Goal: Answer question/provide support: Share knowledge or assist other users

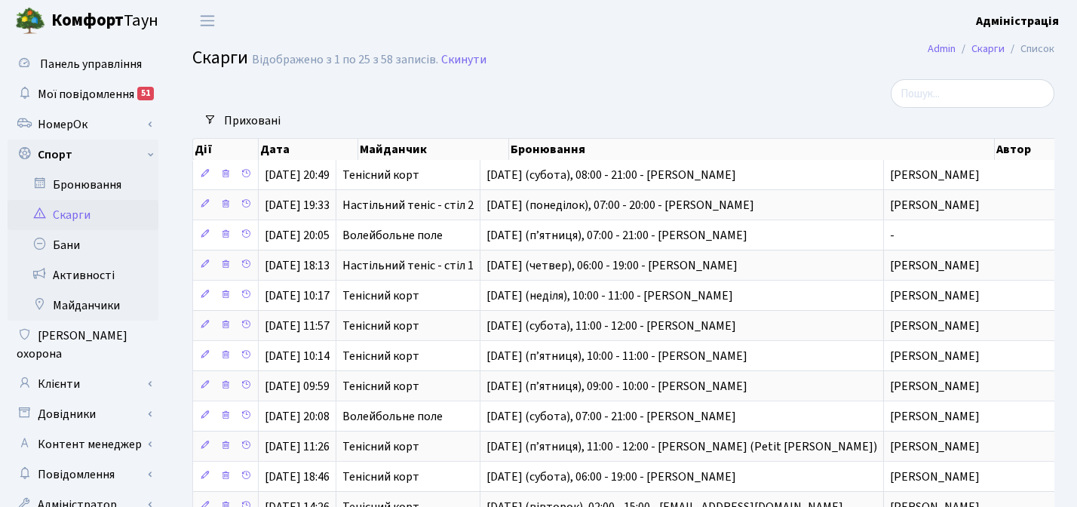
select select "25"
click at [64, 369] on link "Клієнти" at bounding box center [83, 384] width 151 height 30
click at [74, 429] on link "Всі клієнти" at bounding box center [83, 444] width 151 height 30
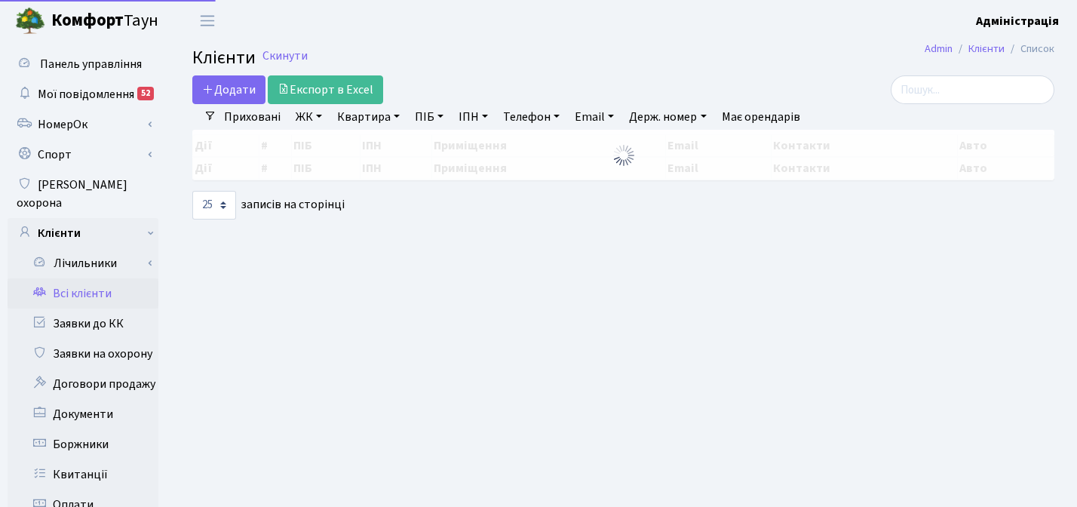
select select "25"
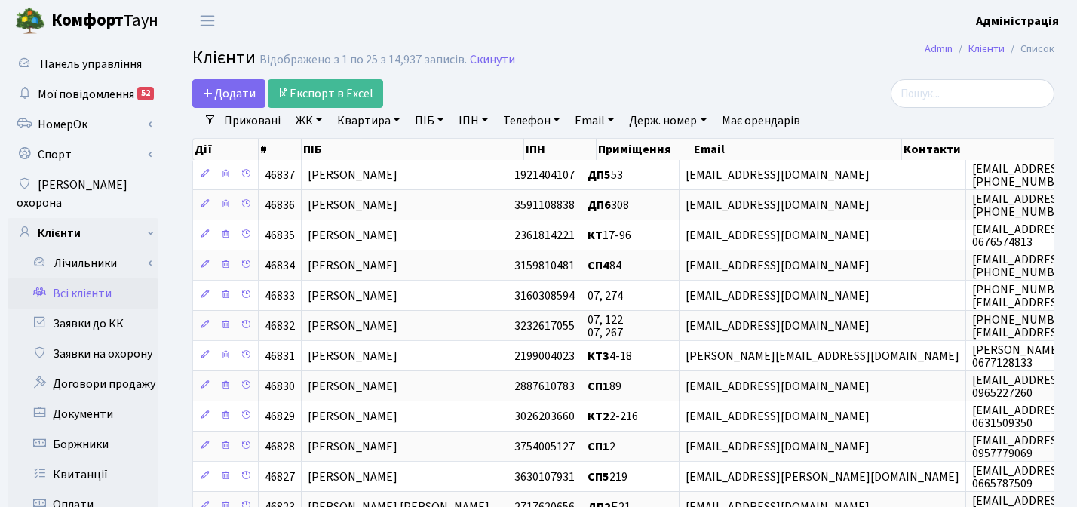
click at [418, 115] on link "ПІБ" at bounding box center [429, 121] width 41 height 26
type input "карабецька"
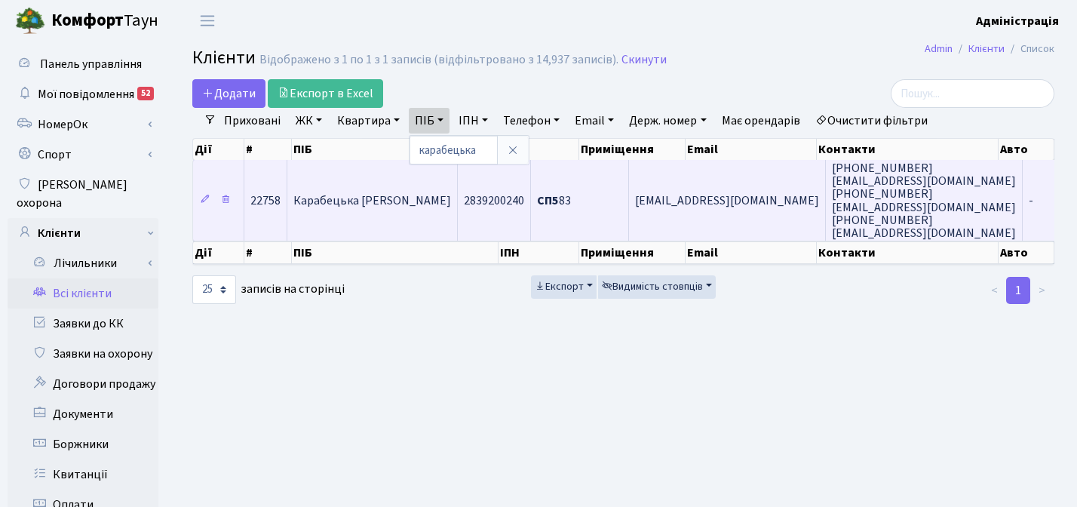
click at [428, 202] on span "Карабецька Вікторія Миколаївна" at bounding box center [372, 200] width 158 height 17
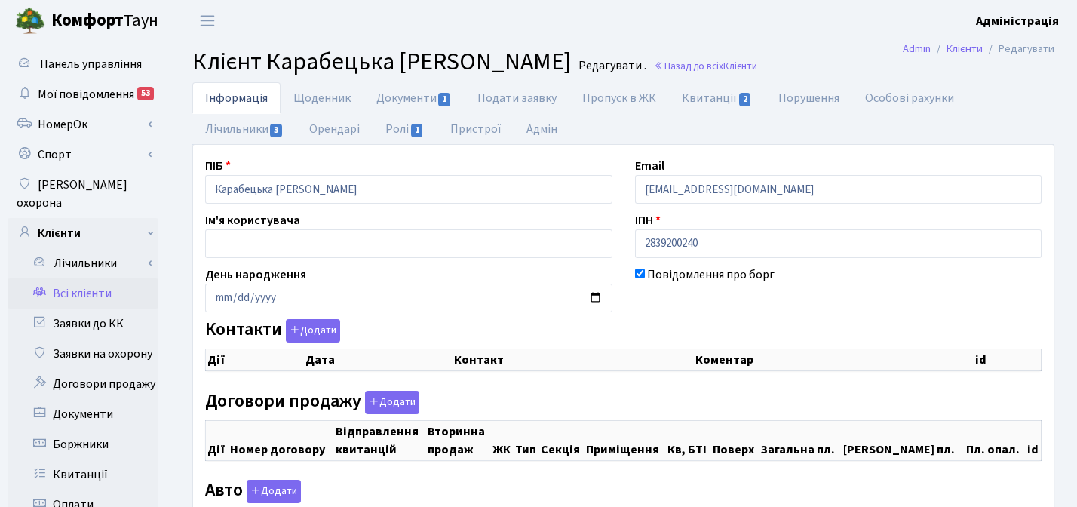
checkbox input "true"
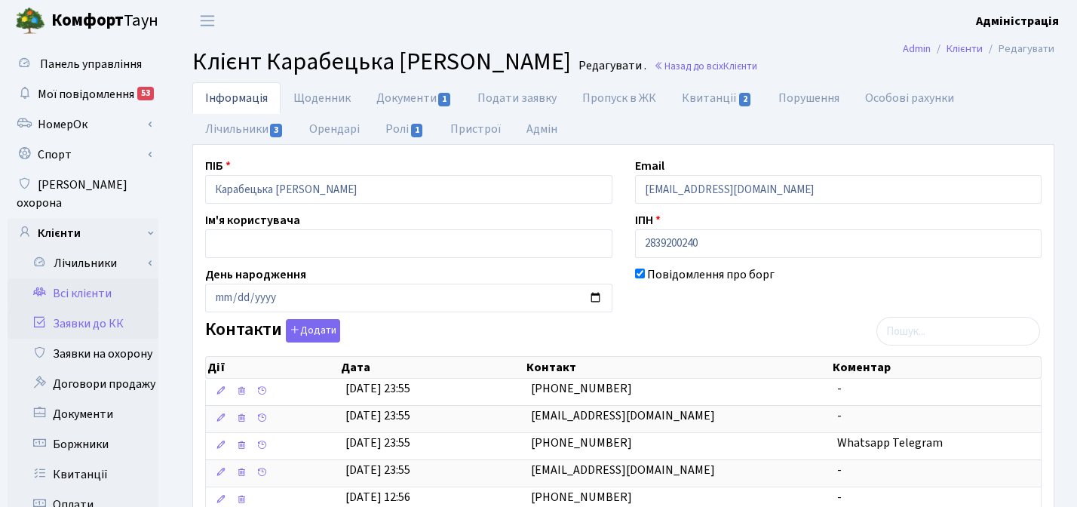
click at [90, 309] on link "Заявки до КК" at bounding box center [83, 324] width 151 height 30
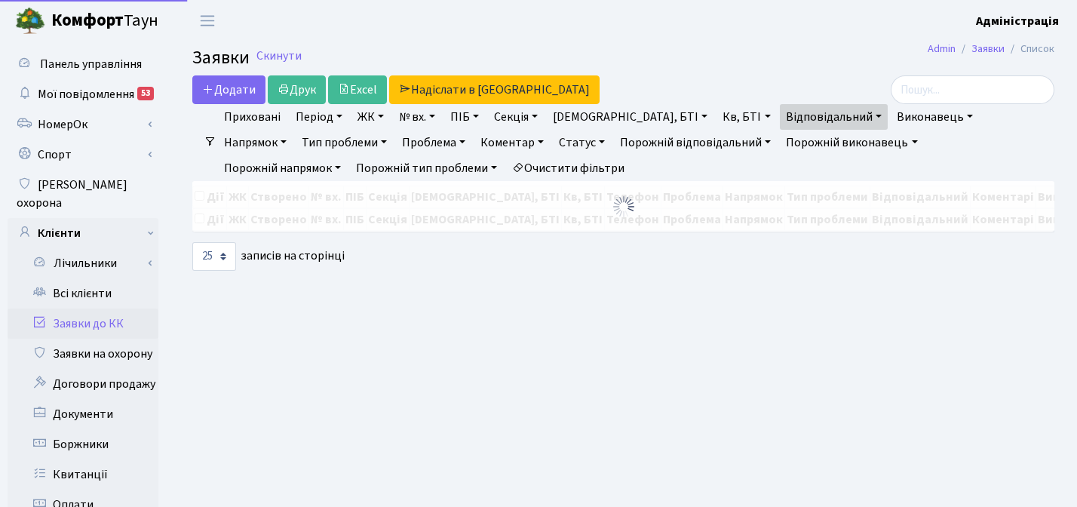
select select "25"
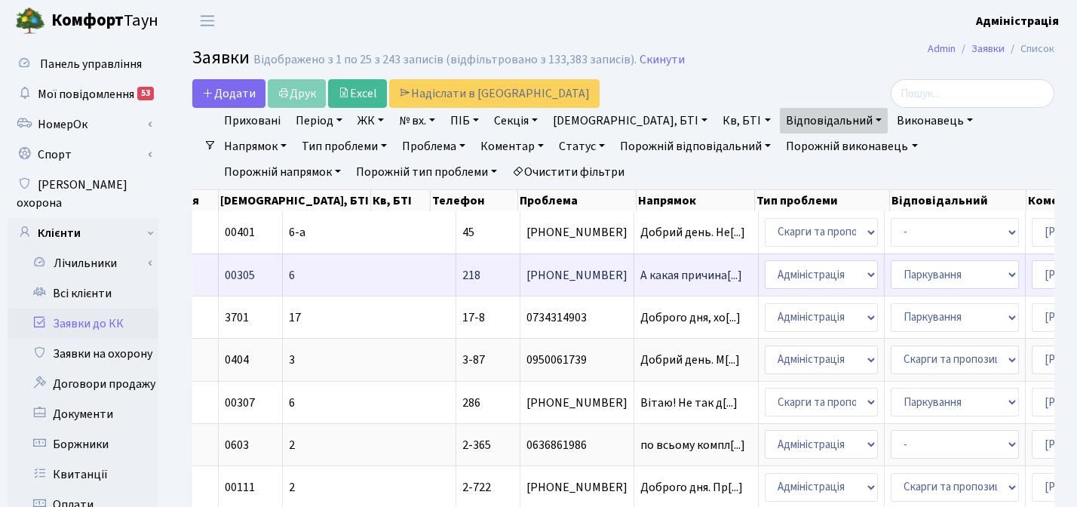
scroll to position [0, 311]
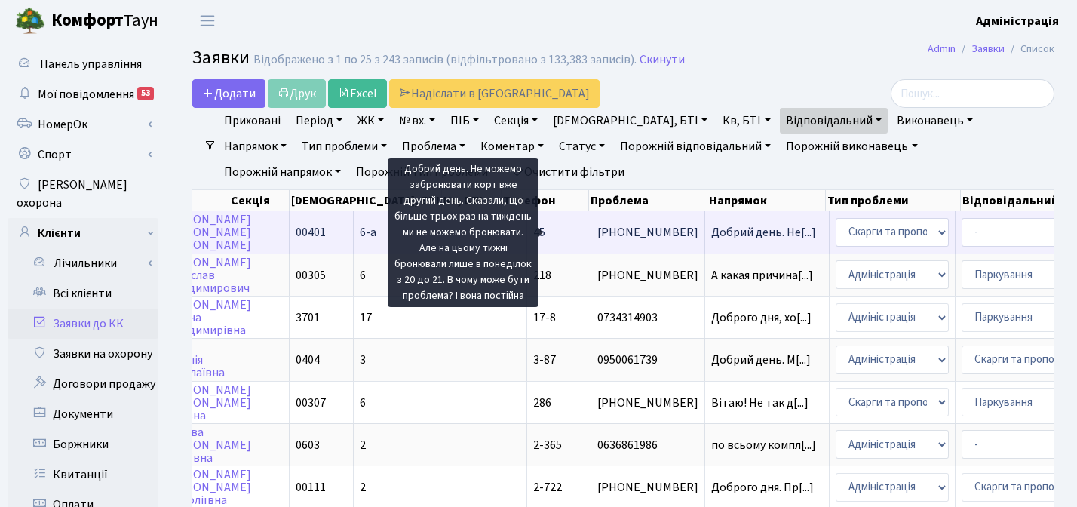
click at [711, 231] on span "Добрий день. Не[...]" at bounding box center [763, 232] width 105 height 17
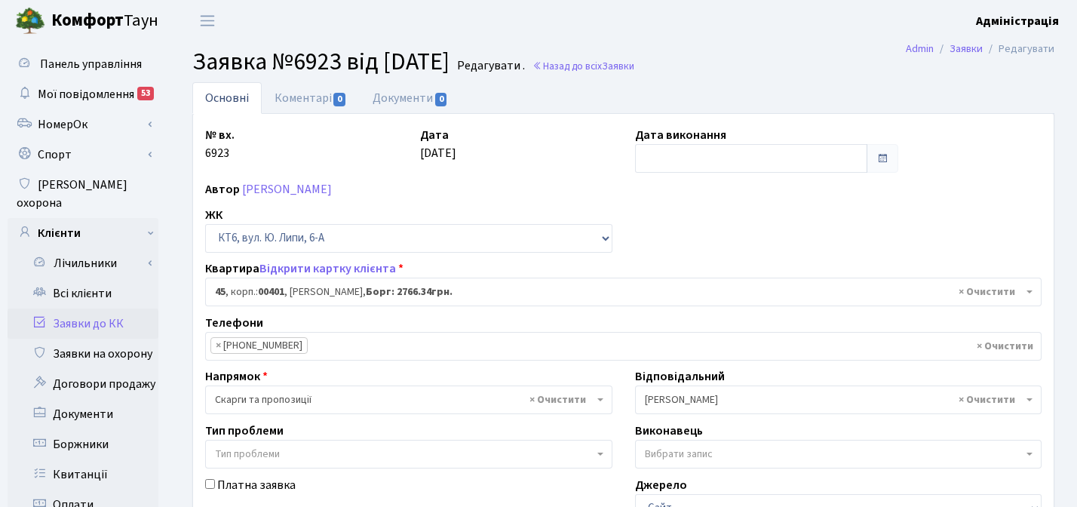
select select "17137"
click at [311, 96] on link "Коментарі 0" at bounding box center [311, 97] width 98 height 31
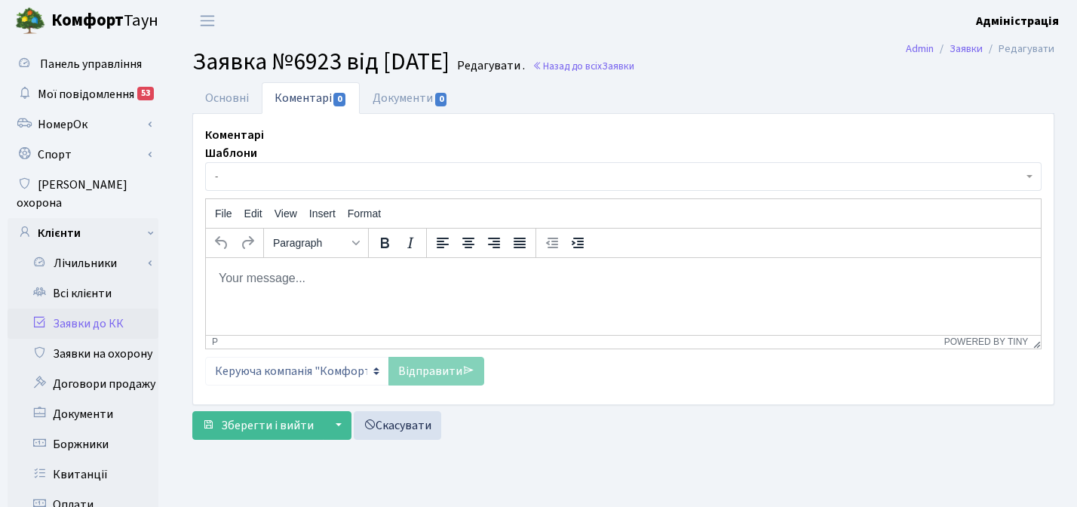
click at [284, 279] on body "Rich Text Area. Press ALT-0 for help." at bounding box center [623, 277] width 811 height 17
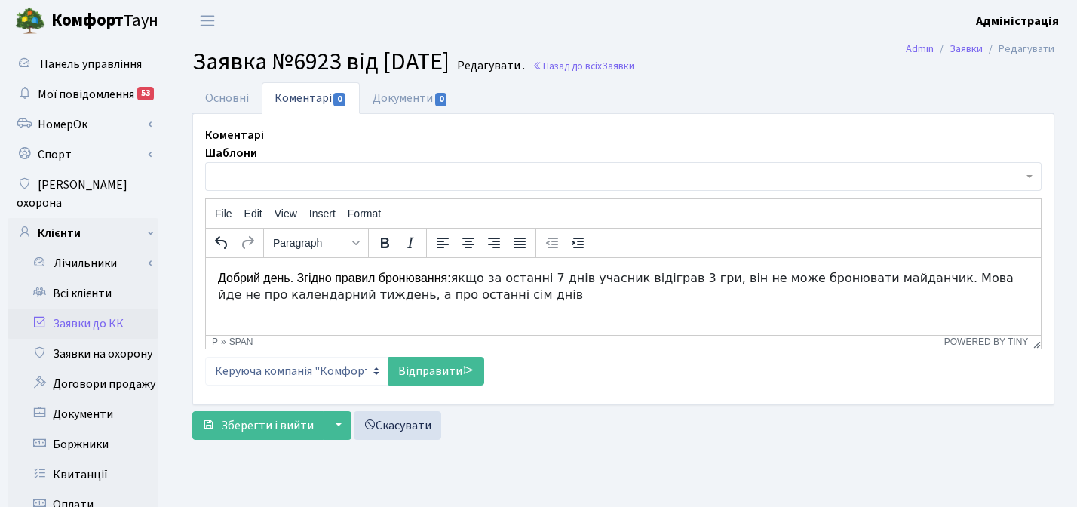
click at [989, 279] on span "якщо за останні 7 днів учасник відіграв 3 гри, він не може бронювати майданчик.…" at bounding box center [616, 285] width 796 height 31
click at [299, 296] on span "якщо за останні 7 днів учасник відіграв 3 гри, він не може бронювати майданчик.…" at bounding box center [618, 285] width 800 height 31
click at [248, 296] on span "якщо за останні 7 днів учасник відіграв 3 гри, він не може бронювати майданчик.…" at bounding box center [618, 285] width 800 height 31
click at [463, 296] on span "якщо за останні 7 днів учасник відіграв 3 гри, він не може бронювати майданчик.…" at bounding box center [618, 285] width 800 height 31
click at [543, 299] on p "Добрий день. Згідно правил бронювання: якщо за останні 7 днів учасник відіграв …" at bounding box center [623, 286] width 811 height 34
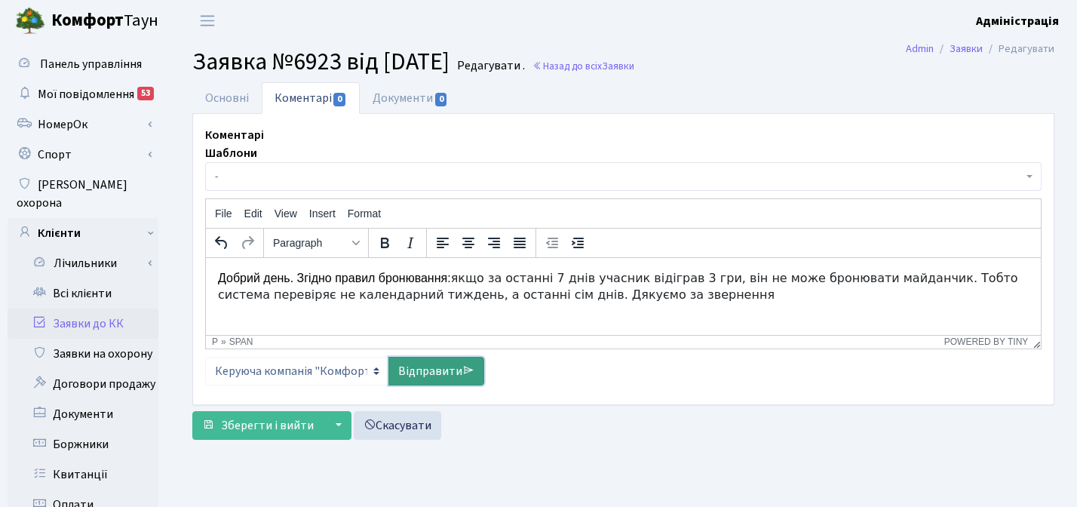
click at [423, 372] on link "Відправити" at bounding box center [437, 371] width 96 height 29
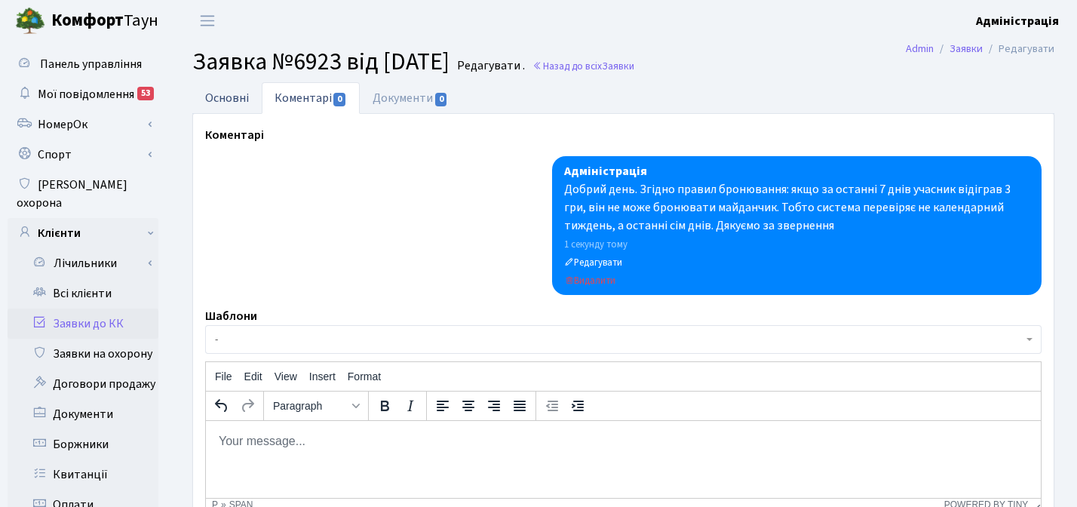
click at [223, 97] on link "Основні" at bounding box center [226, 97] width 69 height 31
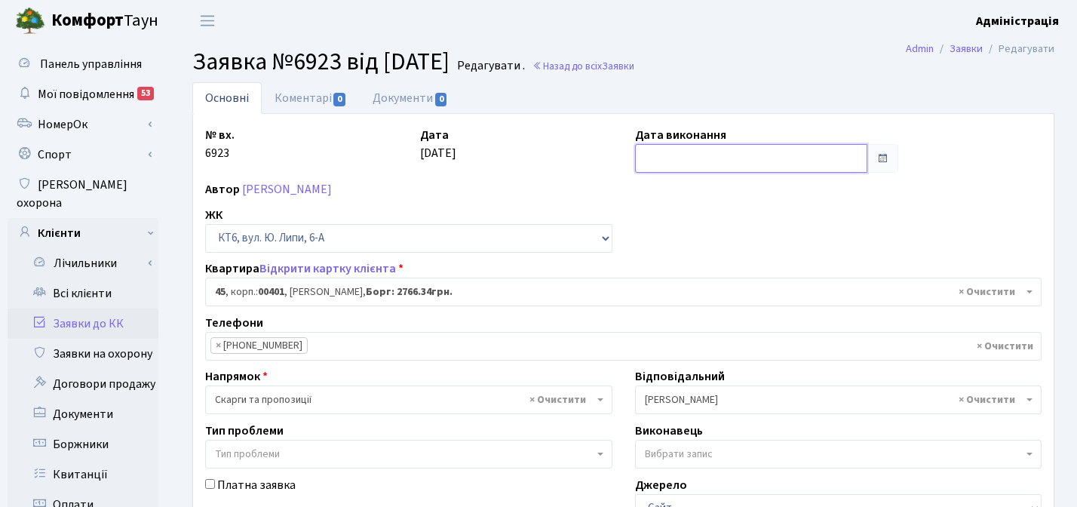
click at [724, 152] on input "text" at bounding box center [751, 158] width 233 height 29
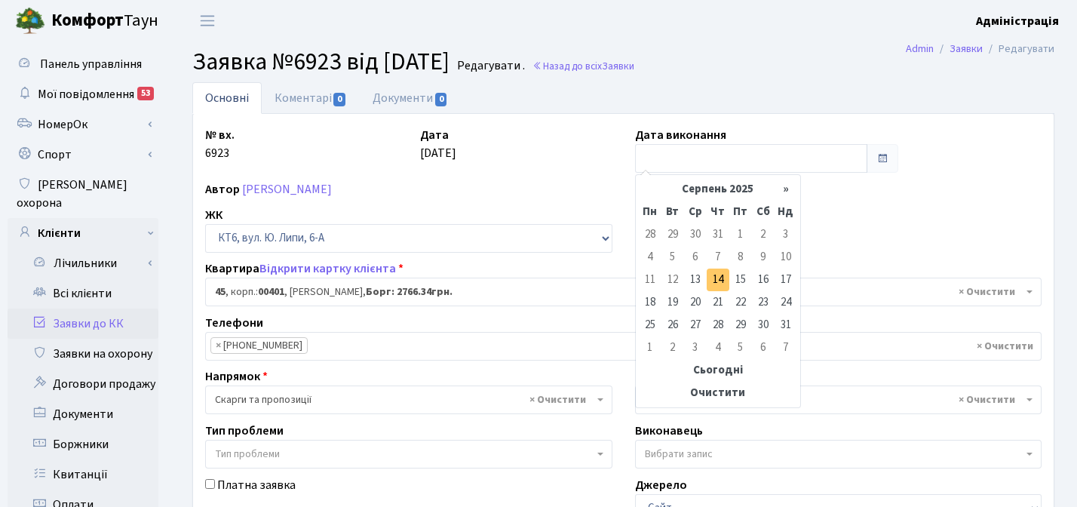
click at [717, 278] on td "14" at bounding box center [718, 280] width 23 height 23
type input "14.08.2025"
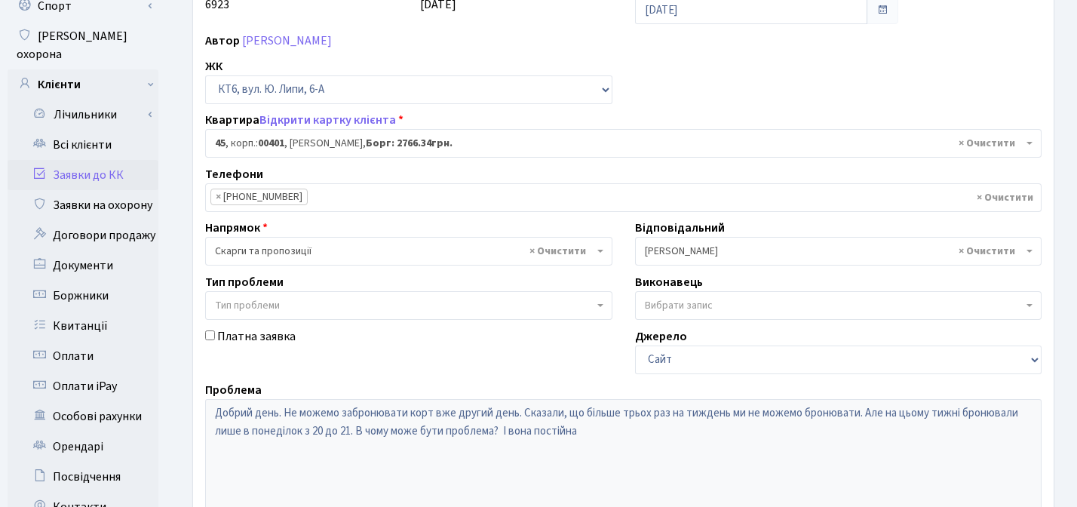
scroll to position [432, 0]
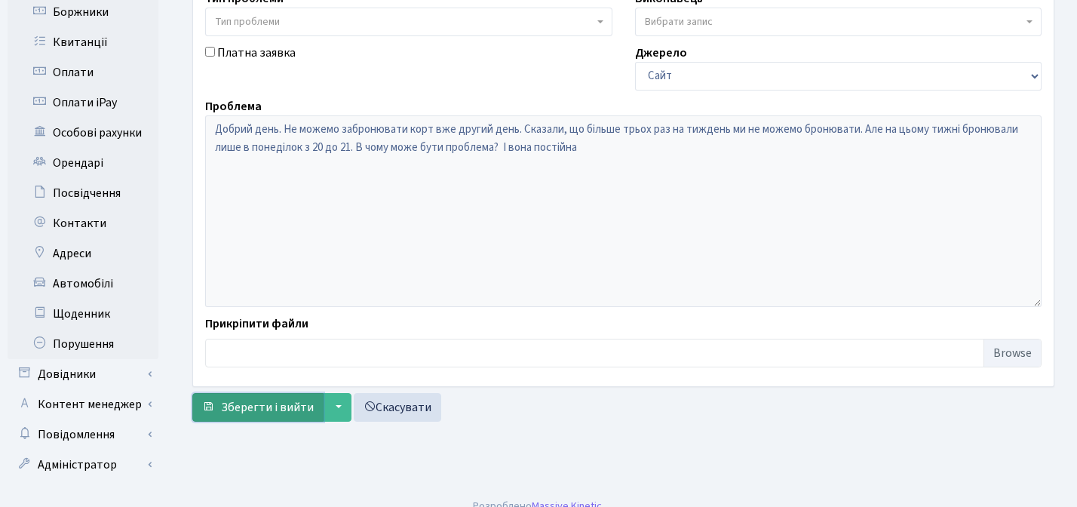
click at [263, 405] on span "Зберегти і вийти" at bounding box center [267, 407] width 93 height 17
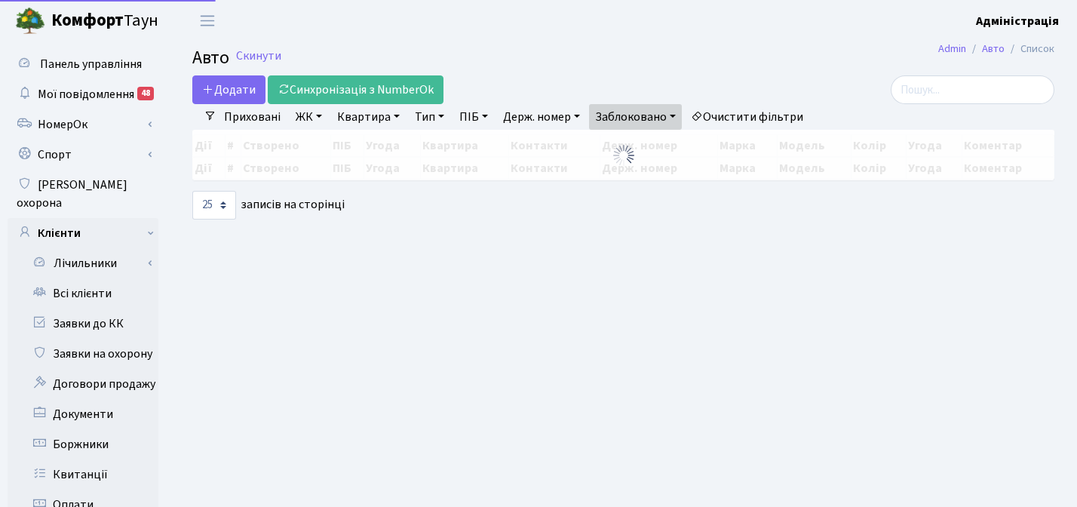
select select "25"
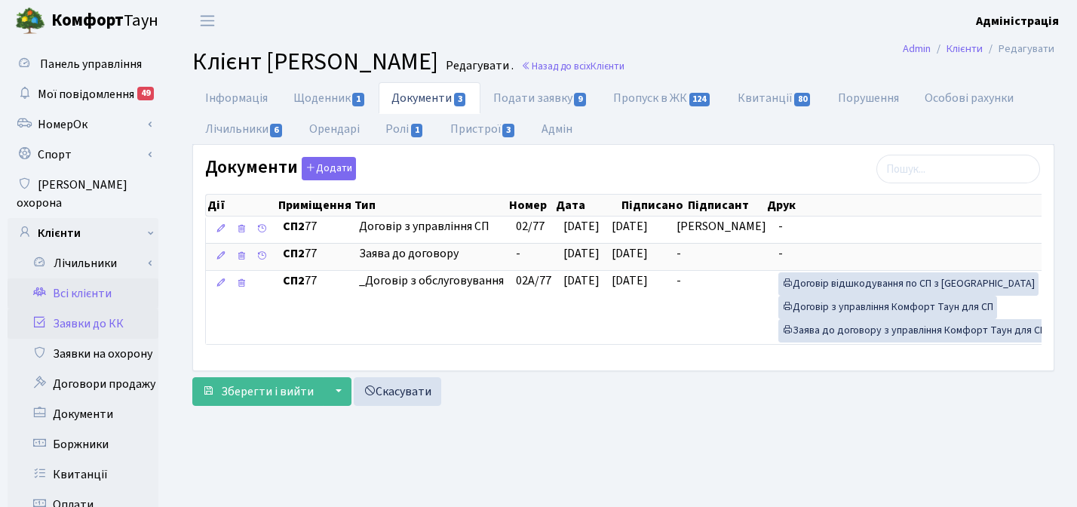
click at [97, 309] on link "Заявки до КК" at bounding box center [83, 324] width 151 height 30
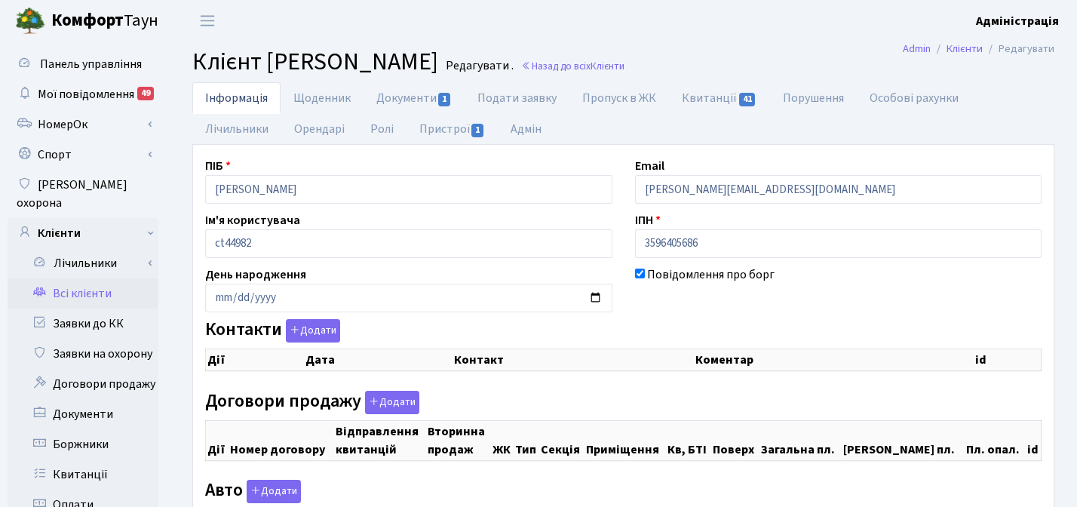
checkbox input "true"
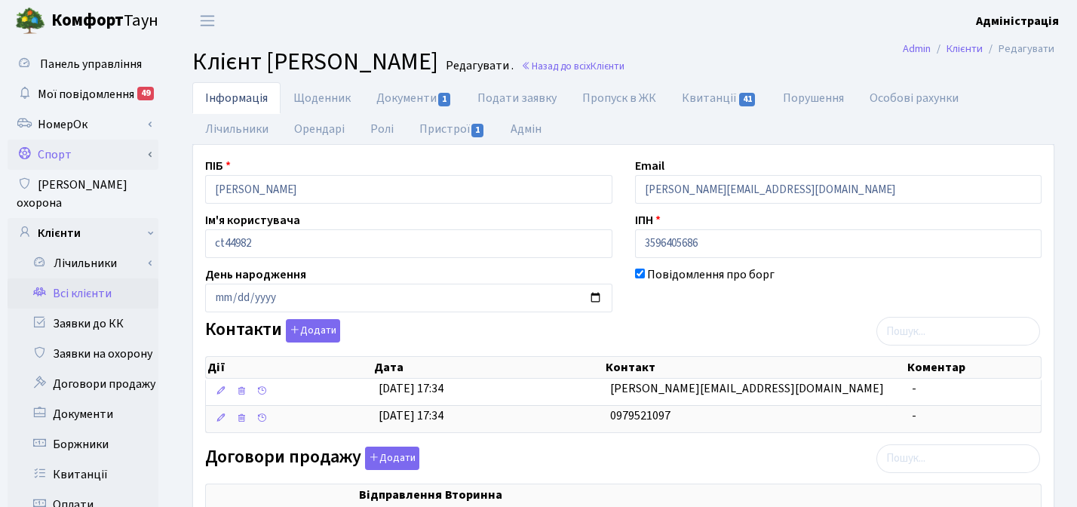
click at [72, 156] on link "Спорт" at bounding box center [83, 155] width 151 height 30
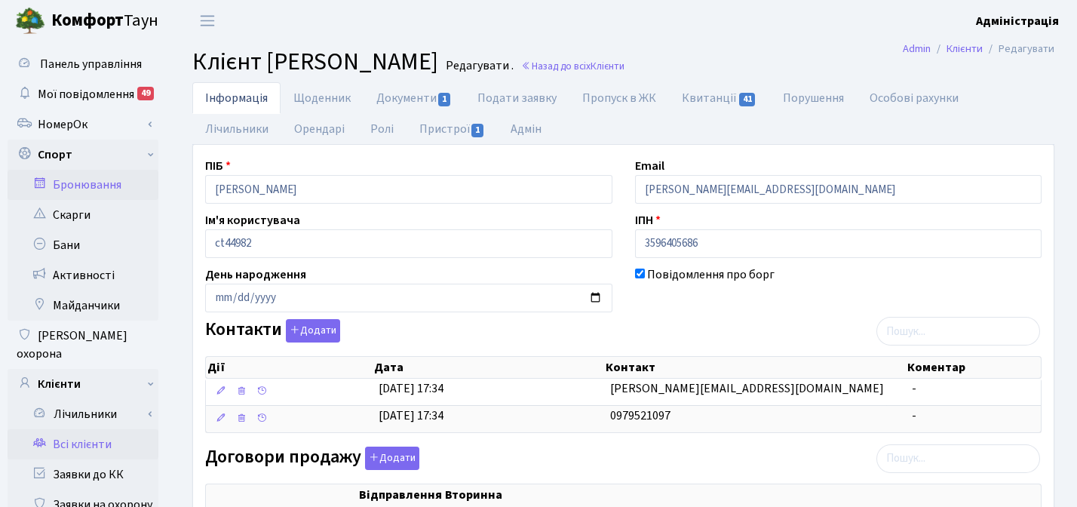
click at [87, 181] on link "Бронювання" at bounding box center [83, 185] width 151 height 30
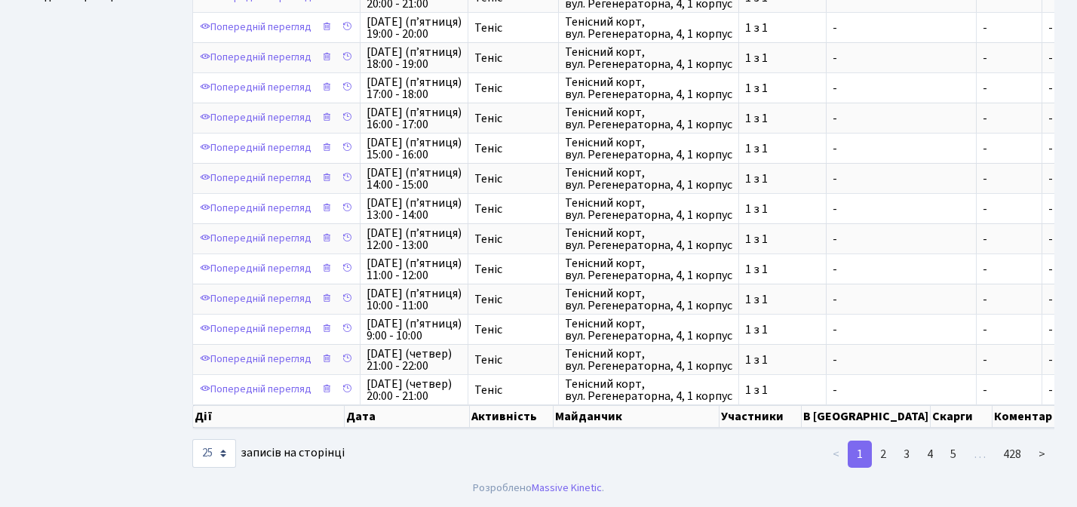
scroll to position [2, 0]
click at [223, 455] on select "10 25 50 100 250 500 1,000" at bounding box center [214, 453] width 44 height 29
select select "500"
click at [192, 439] on select "10 25 50 100 250 500 1,000" at bounding box center [214, 453] width 44 height 29
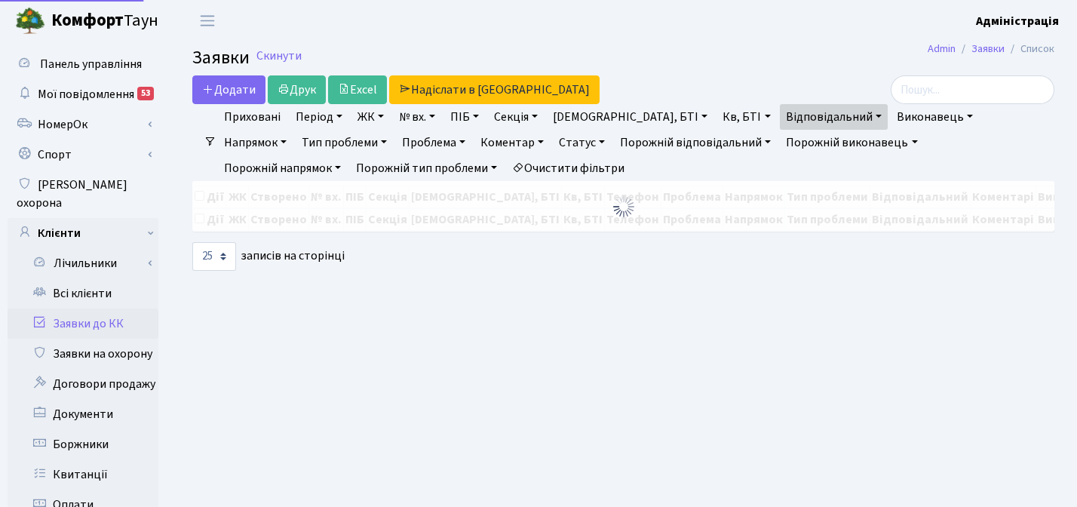
select select "25"
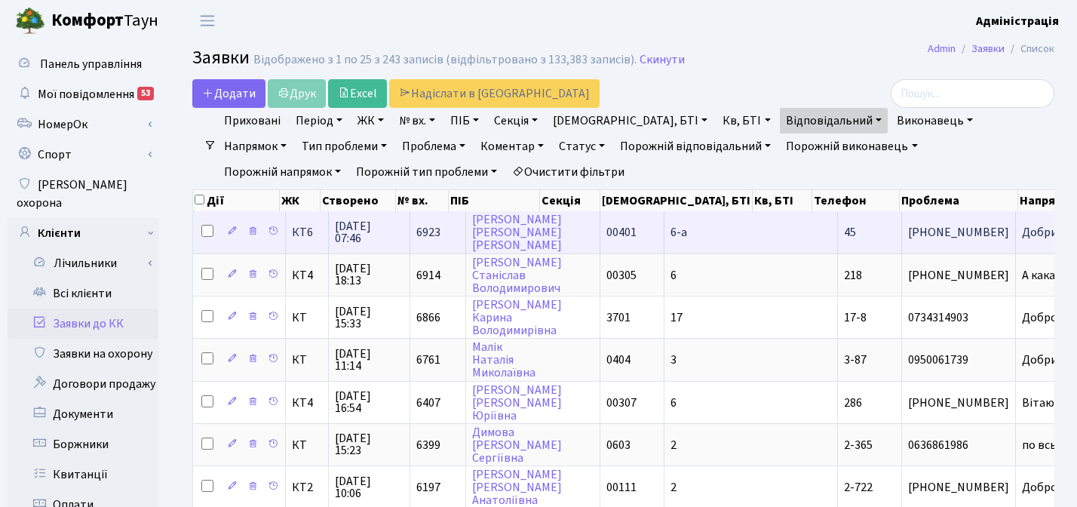
click at [908, 232] on span "[PHONE_NUMBER]" at bounding box center [958, 232] width 101 height 12
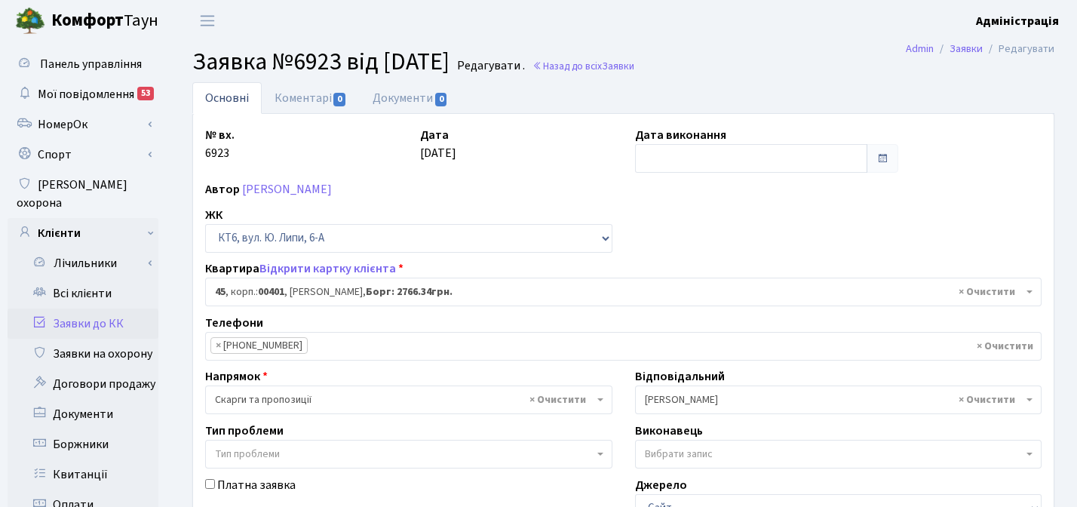
select select "17137"
click at [291, 91] on link "Коментарі 0" at bounding box center [311, 97] width 98 height 31
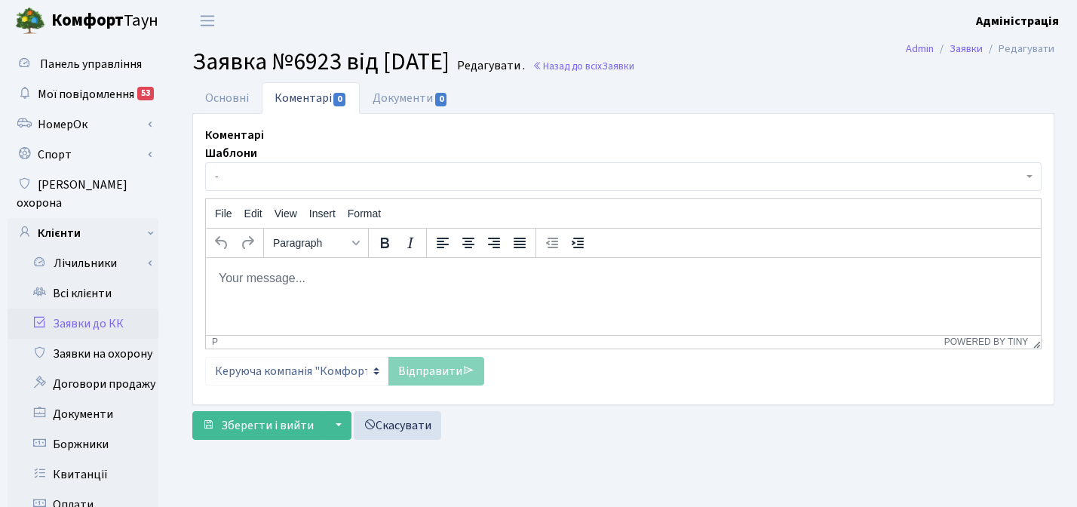
click at [84, 19] on b "Комфорт" at bounding box center [87, 20] width 72 height 24
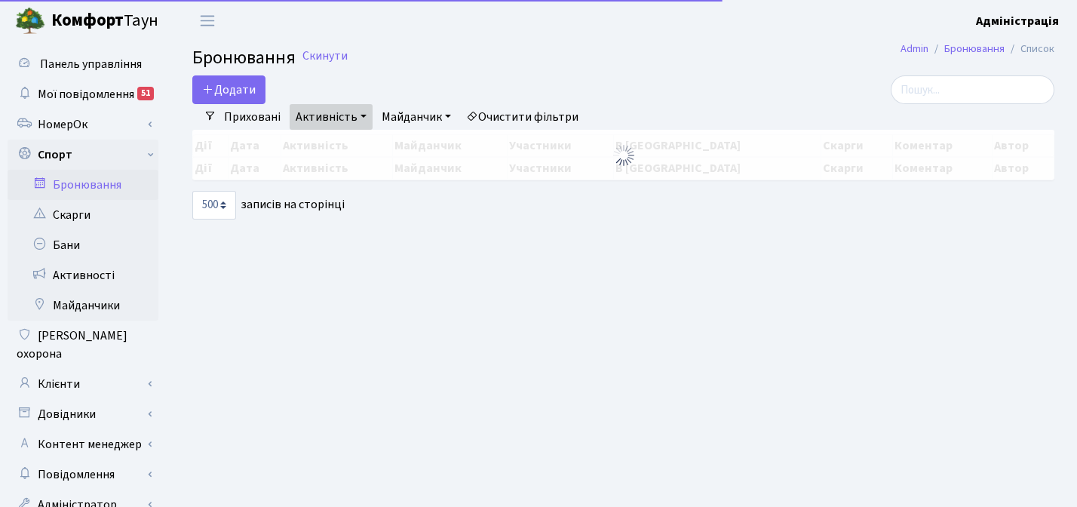
select select "500"
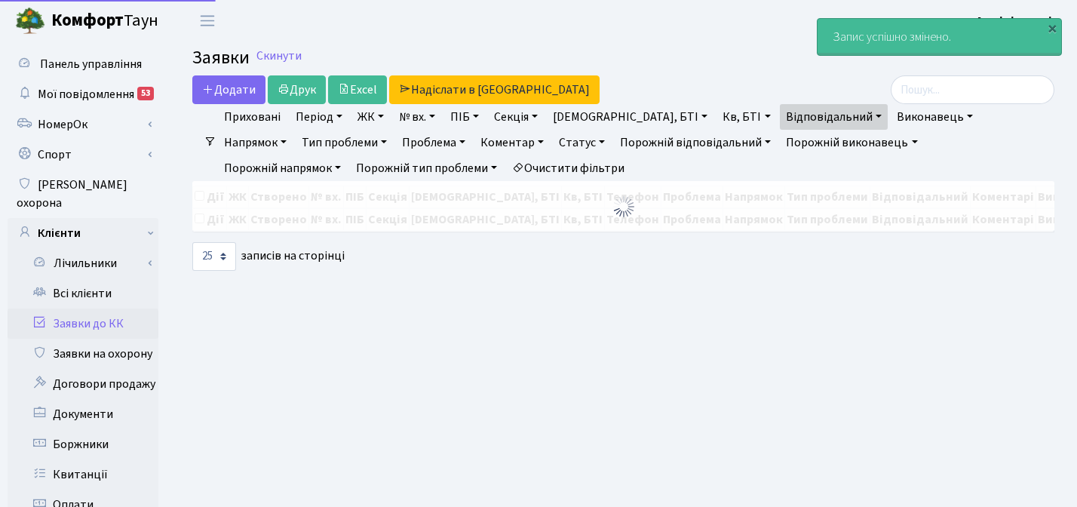
select select "25"
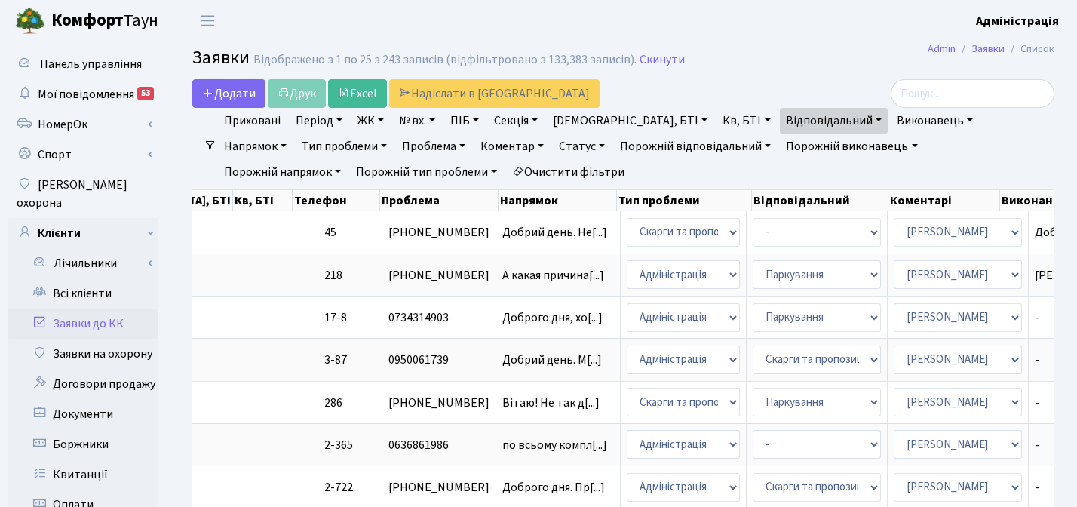
click at [553, 146] on link "Статус" at bounding box center [582, 147] width 58 height 26
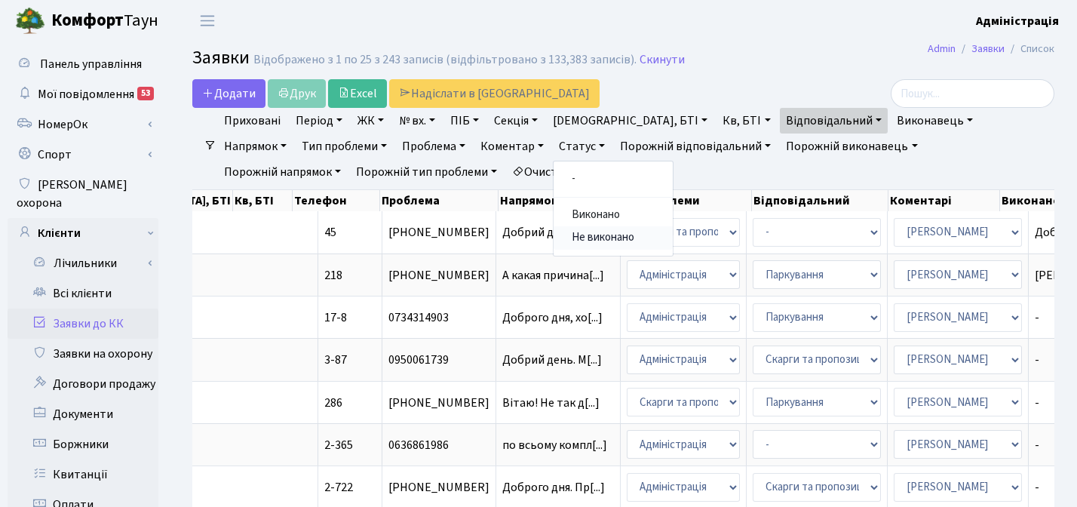
click at [554, 238] on link "Не виконано" at bounding box center [613, 237] width 119 height 23
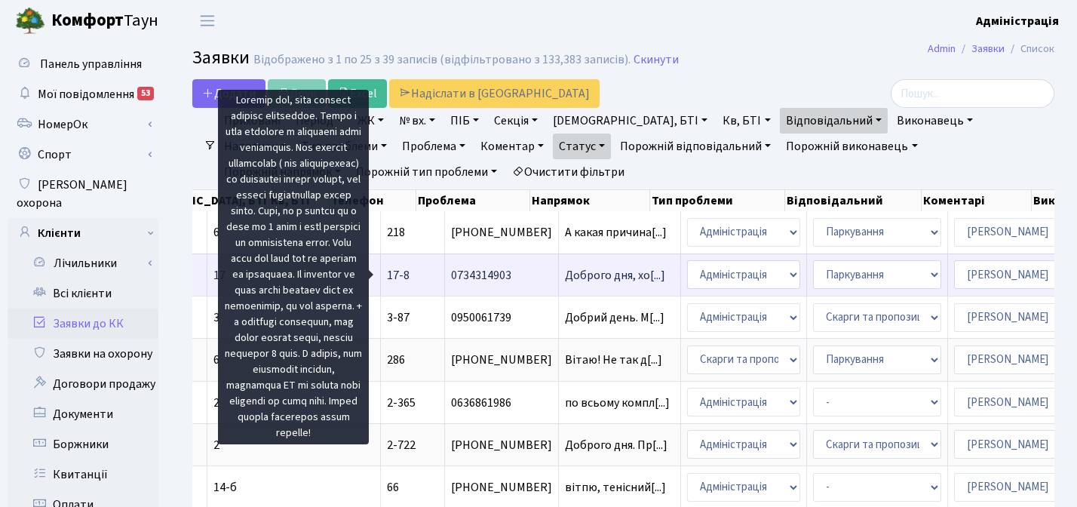
click at [565, 275] on span "Доброго дня, хо[...]" at bounding box center [615, 275] width 100 height 17
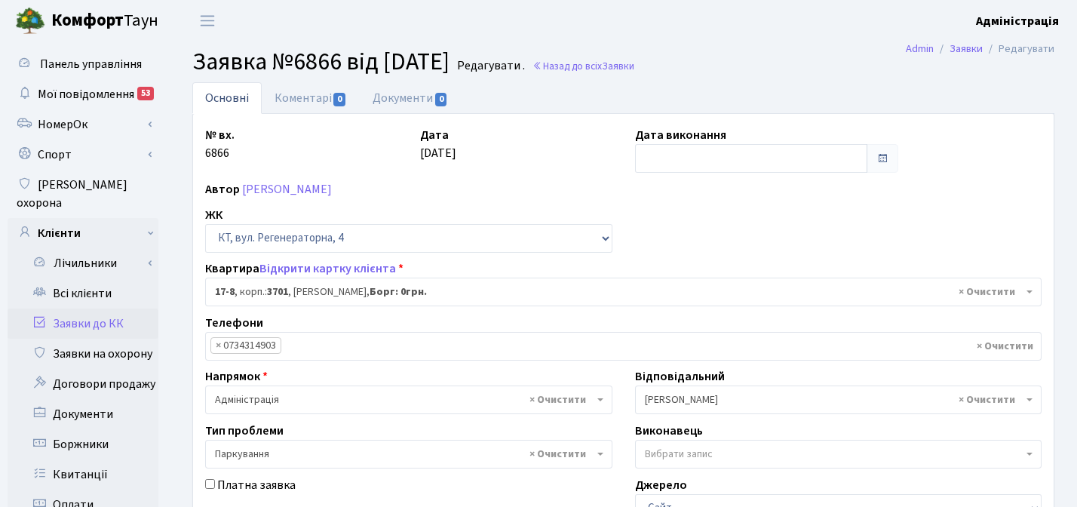
select select "8962"
select select "66"
click at [312, 105] on link "Коментарі 0" at bounding box center [311, 97] width 98 height 31
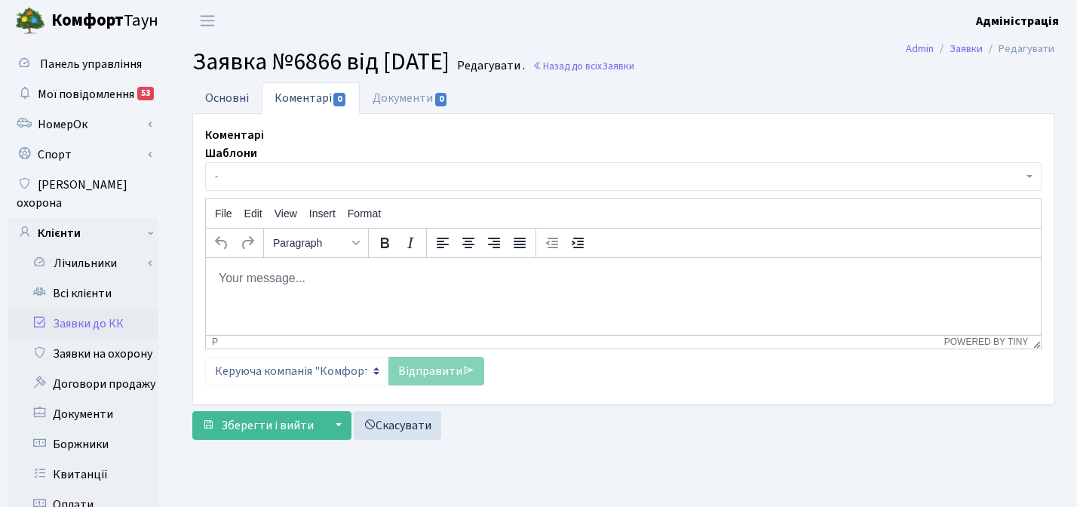
click at [221, 97] on link "Основні" at bounding box center [226, 97] width 69 height 31
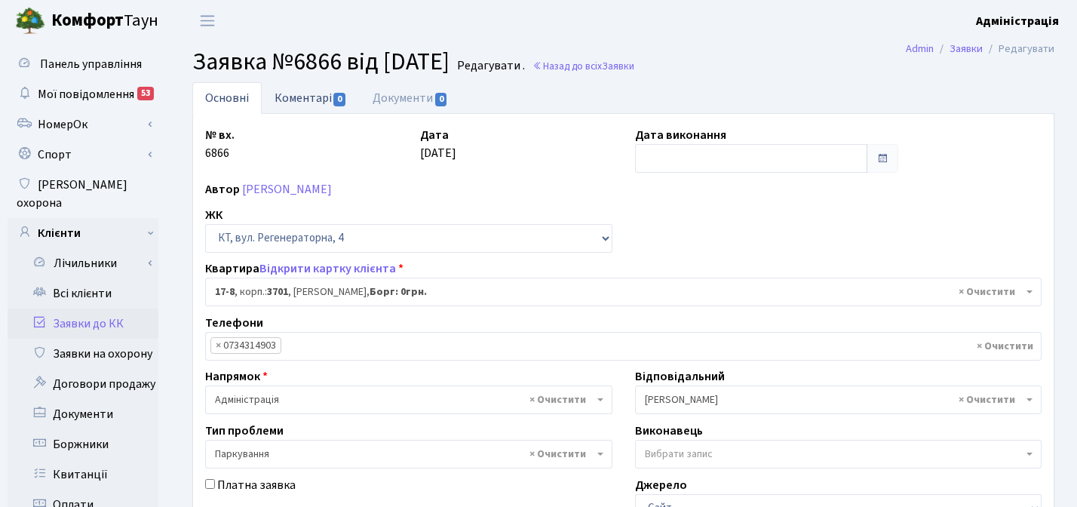
click at [309, 98] on link "Коментарі 0" at bounding box center [311, 97] width 98 height 31
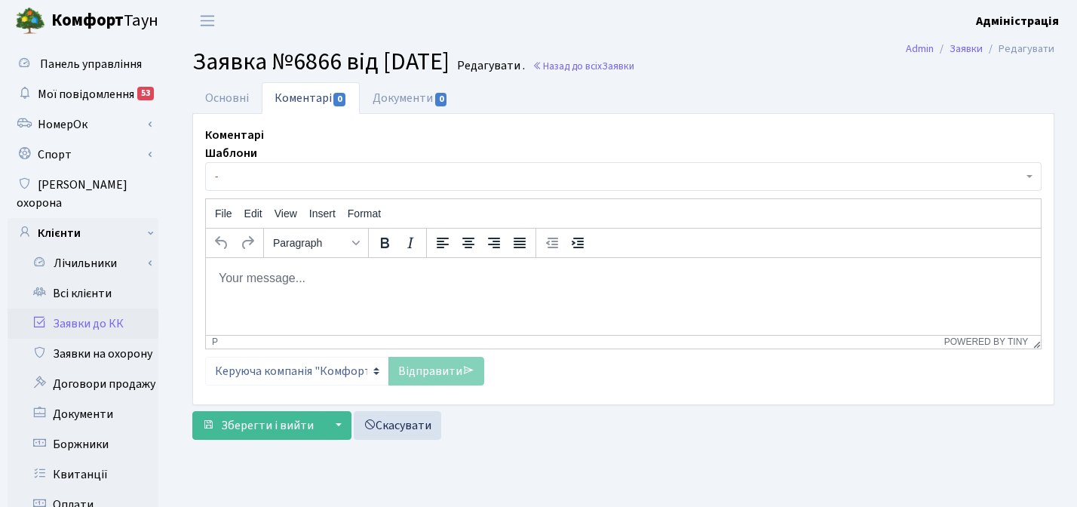
click at [271, 277] on body "Rich Text Area. Press ALT-0 for help." at bounding box center [623, 277] width 811 height 17
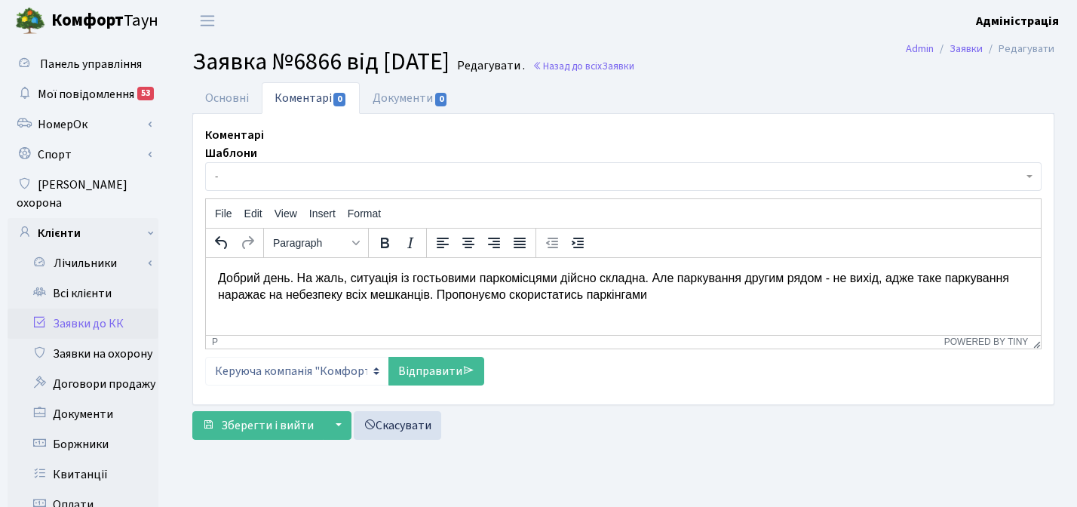
click at [521, 296] on p "Добрий день. На жаль, ситуація із гостьовими паркомісцями дійсно складна. Але п…" at bounding box center [623, 286] width 811 height 34
click at [756, 293] on p "Добрий день. На жаль, ситуація із гостьовими паркомісцями дійсно складна. Але п…" at bounding box center [623, 286] width 811 height 34
drag, startPoint x: 753, startPoint y: 294, endPoint x: 515, endPoint y: 296, distance: 237.6
click at [515, 296] on p "Добрий день. На жаль, ситуація із гостьовими паркомісцями дійсно складна. Але п…" at bounding box center [623, 286] width 811 height 34
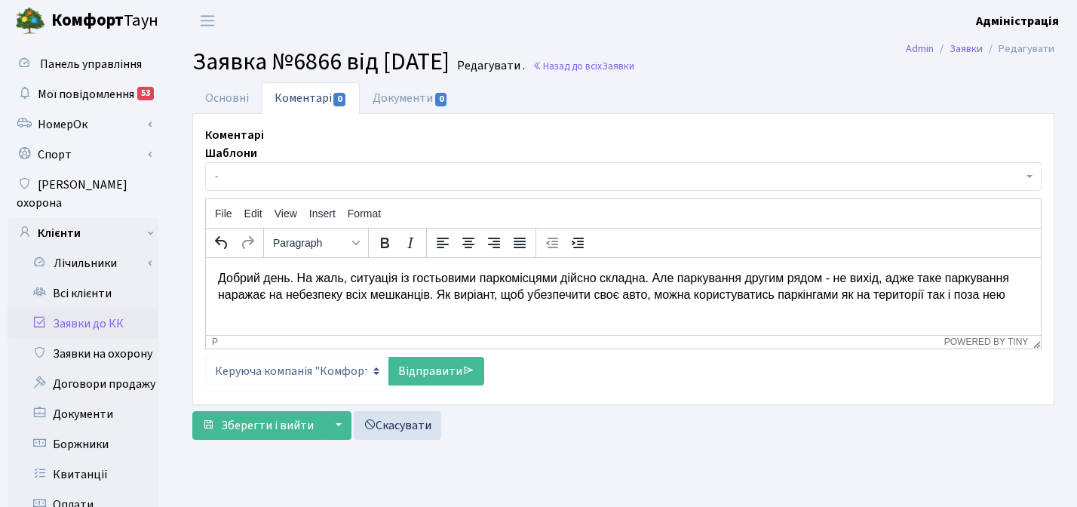
click at [540, 296] on p "Добрий день. На жаль, ситуація із гостьовими паркомісцями дійсно складна. Але п…" at bounding box center [623, 286] width 811 height 34
click at [514, 294] on p "Добрий день. На жаль, ситуація із гостьовими паркомісцями дійсно складна. Але п…" at bounding box center [623, 286] width 811 height 34
click at [587, 297] on p "Добрий день. На жаль, ситуація із гостьовими паркомісцями дійсно складна. Але п…" at bounding box center [623, 286] width 811 height 34
click at [609, 296] on p "Добрий день. На жаль, ситуація із гостьовими паркомісцями дійсно складна. Але п…" at bounding box center [623, 286] width 811 height 34
click at [542, 293] on p "Добрий день. На жаль, ситуація із гостьовими паркомісцями дійсно складна. Але п…" at bounding box center [623, 286] width 811 height 34
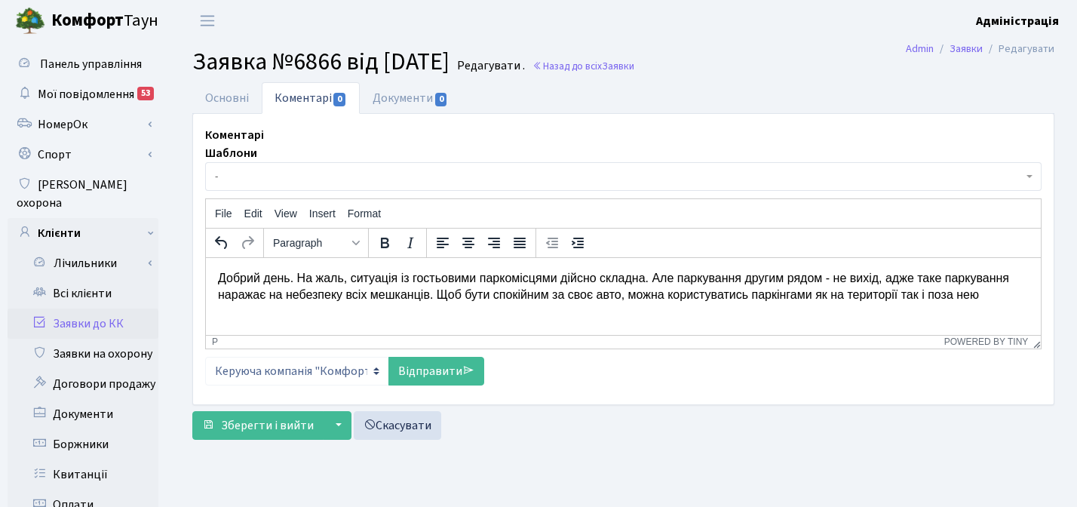
click at [514, 296] on p "Добрий день. На жаль, ситуація із гостьовими паркомісцями дійсно складна. Але п…" at bounding box center [623, 286] width 811 height 34
click at [704, 296] on p "Добрий день. На жаль, ситуація із гостьовими паркомісцями дійсно складна. Але п…" at bounding box center [623, 286] width 811 height 34
click at [708, 293] on p "Добрий день. На жаль, ситуація із гостьовими паркомісцями дійсно складна. Але п…" at bounding box center [623, 286] width 811 height 34
click at [211, 94] on link "Основні" at bounding box center [226, 97] width 69 height 31
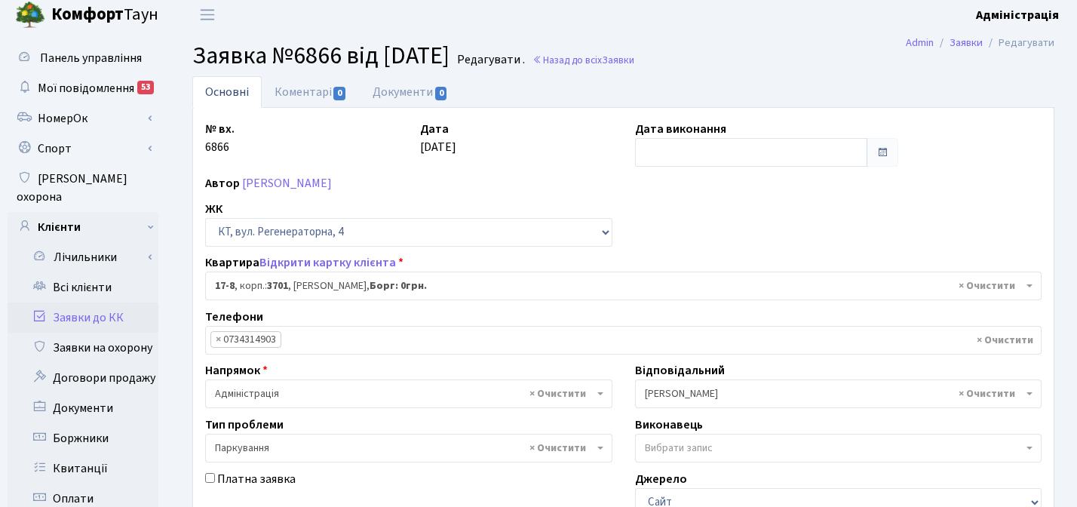
scroll to position [5, 0]
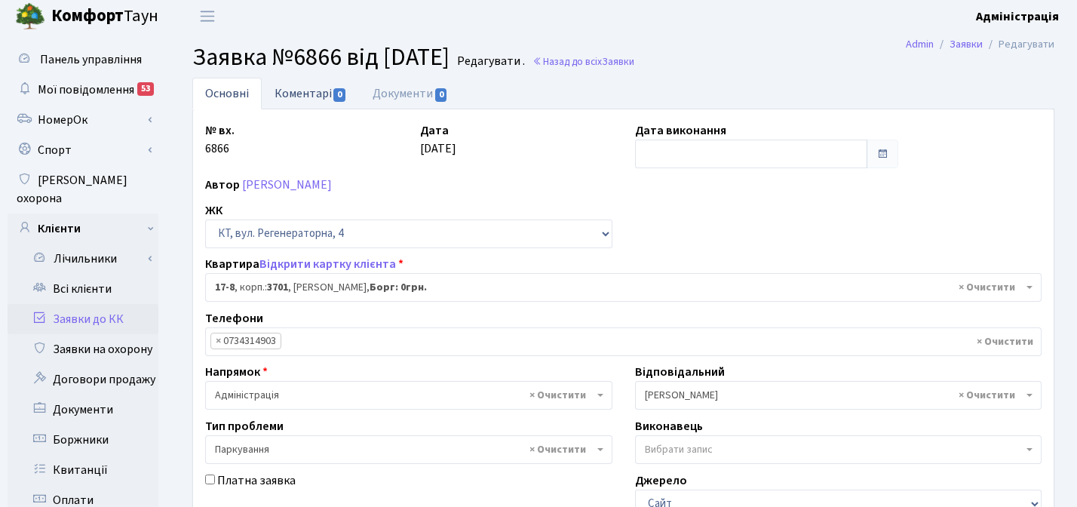
click at [302, 93] on link "Коментарі 0" at bounding box center [311, 93] width 98 height 31
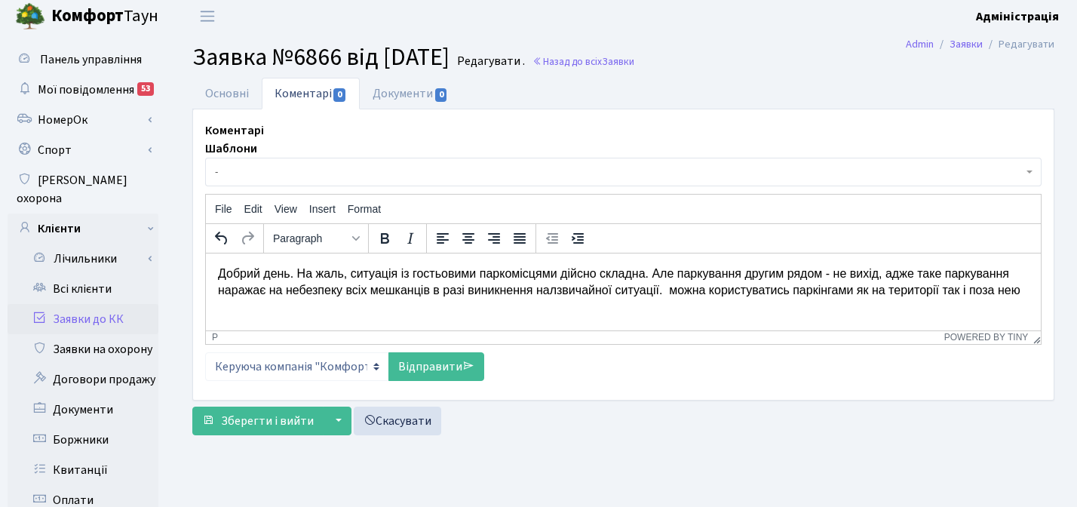
click at [658, 276] on p "Добрий день. На жаль, ситуація із гостьовими паркомісцями дійсно складна. Але п…" at bounding box center [623, 282] width 811 height 34
click at [594, 292] on p "Добрий день. На жаль, ситуація із гостьовими паркомісцями дійсно складна. Але п…" at bounding box center [623, 282] width 811 height 34
click at [639, 292] on p "Добрий день. На жаль, ситуація із гостьовими паркомісцями дійсно складна. Але п…" at bounding box center [623, 282] width 811 height 34
click at [221, 97] on link "Основні" at bounding box center [226, 93] width 69 height 31
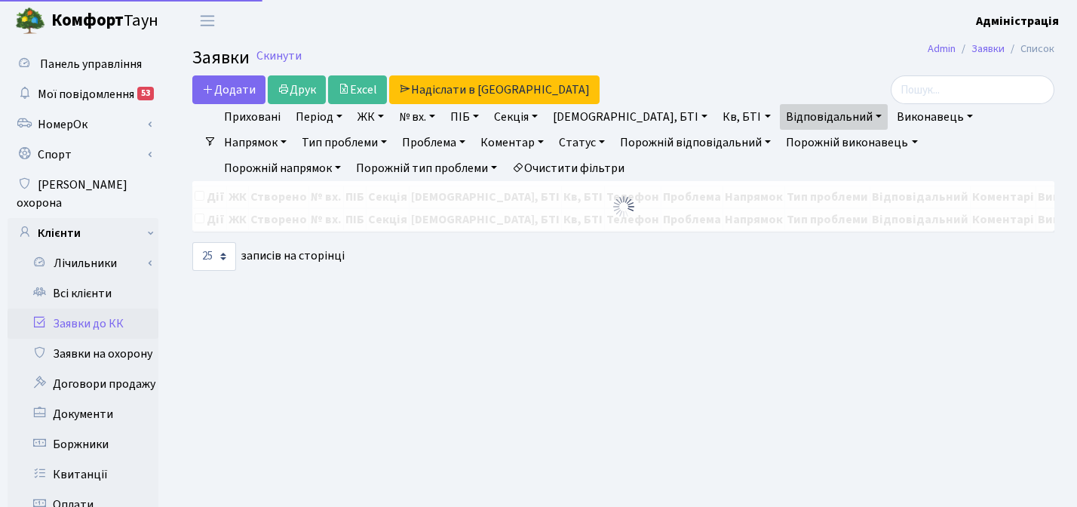
select select "25"
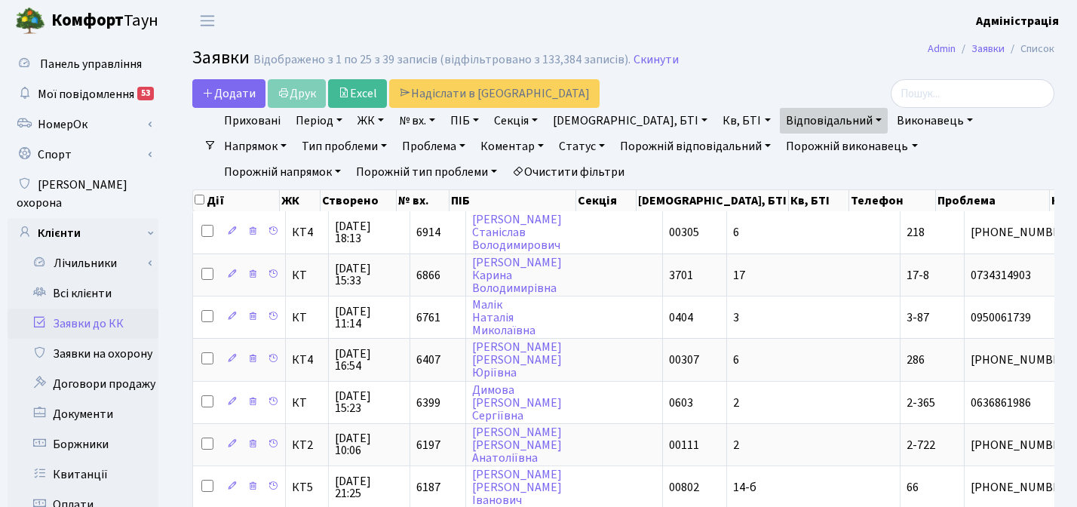
click at [901, 175] on ul "Приховані Період [DATE] - [DATE] ЖК ТХ, вул. [PERSON_NAME], 1/2 КТ, вул. Регене…" at bounding box center [630, 146] width 826 height 77
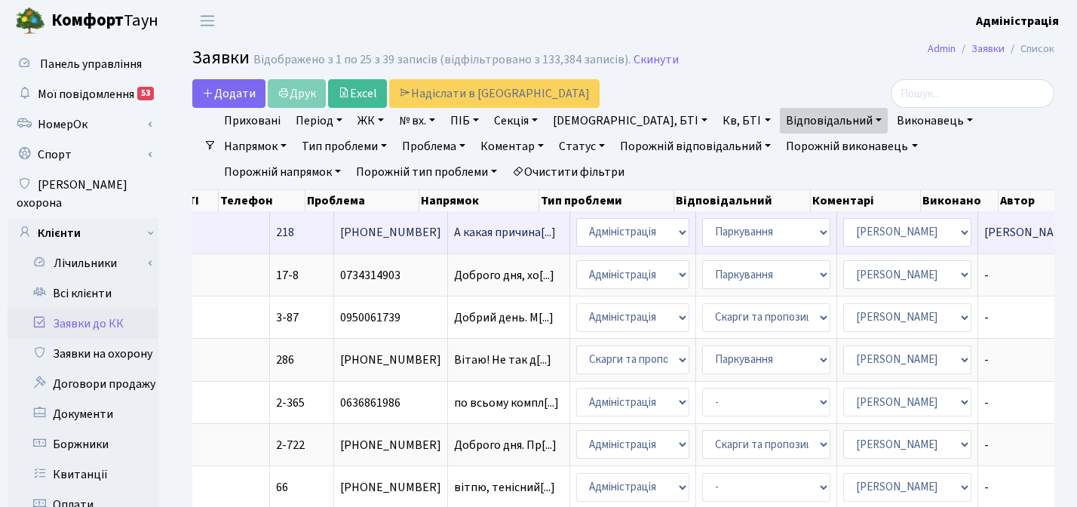
click at [978, 238] on td "Ау Ау, дружина[...]" at bounding box center [1063, 231] width 170 height 41
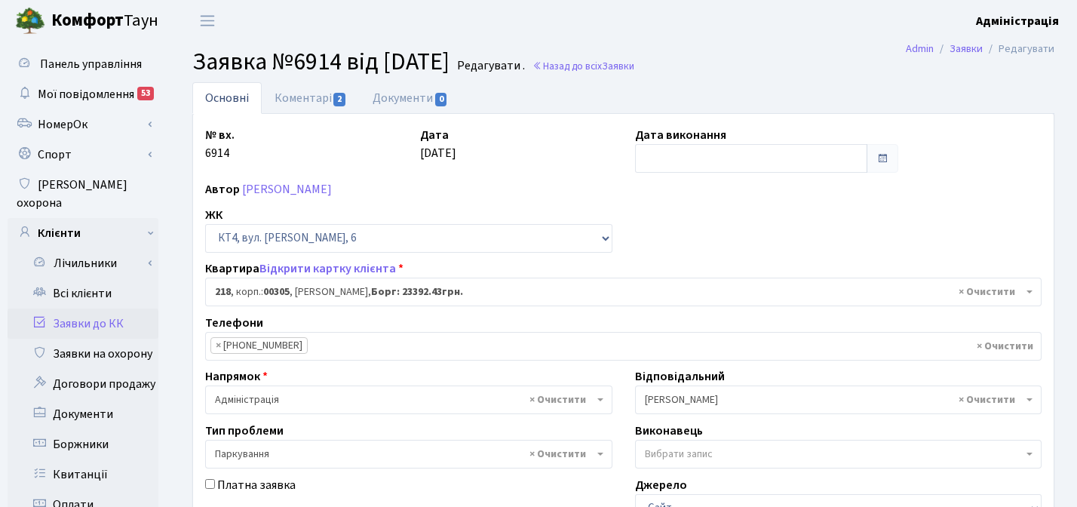
select select "16938"
select select "66"
click at [291, 101] on link "Коментарі 2" at bounding box center [311, 97] width 98 height 31
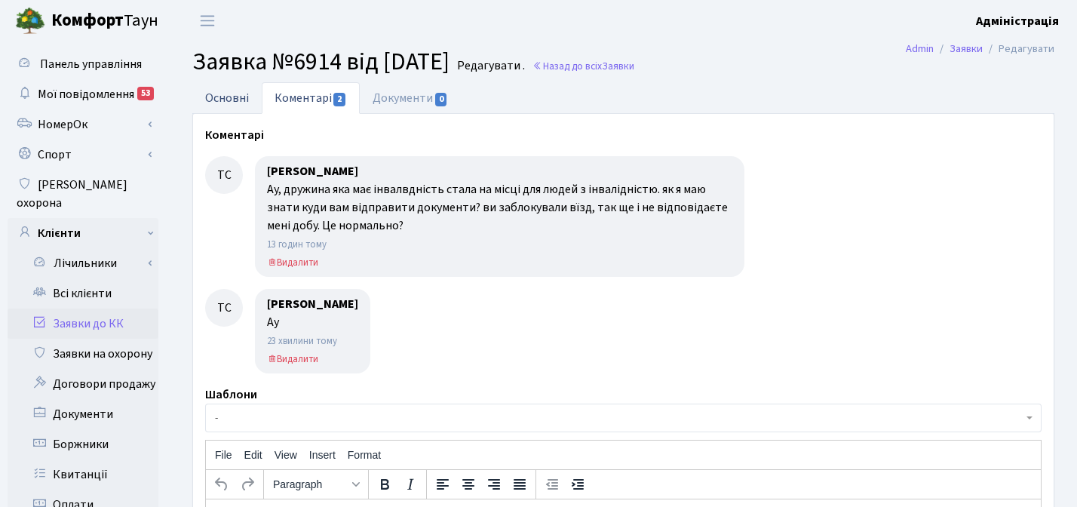
click at [223, 97] on link "Основні" at bounding box center [226, 97] width 69 height 31
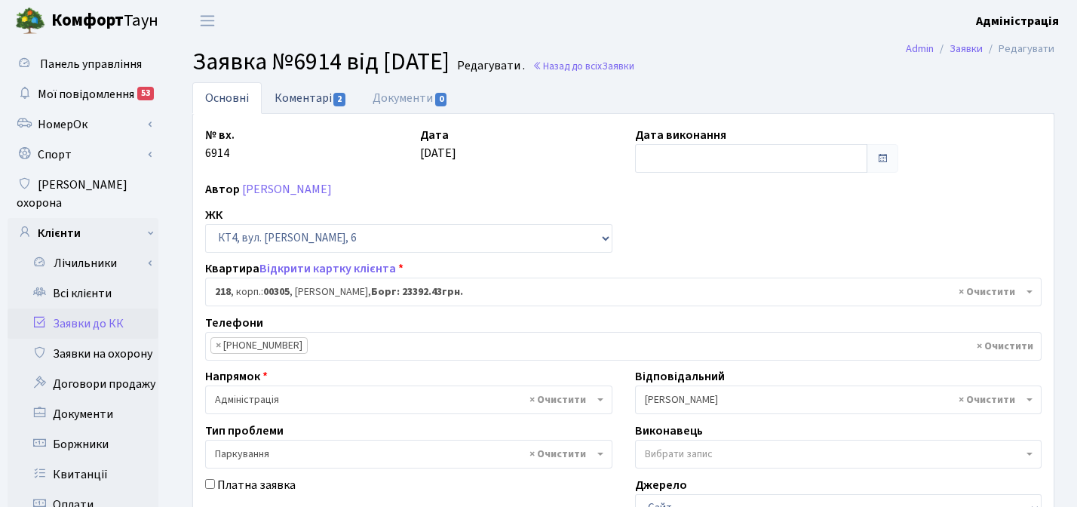
click at [299, 95] on link "Коментарі 2" at bounding box center [311, 97] width 98 height 31
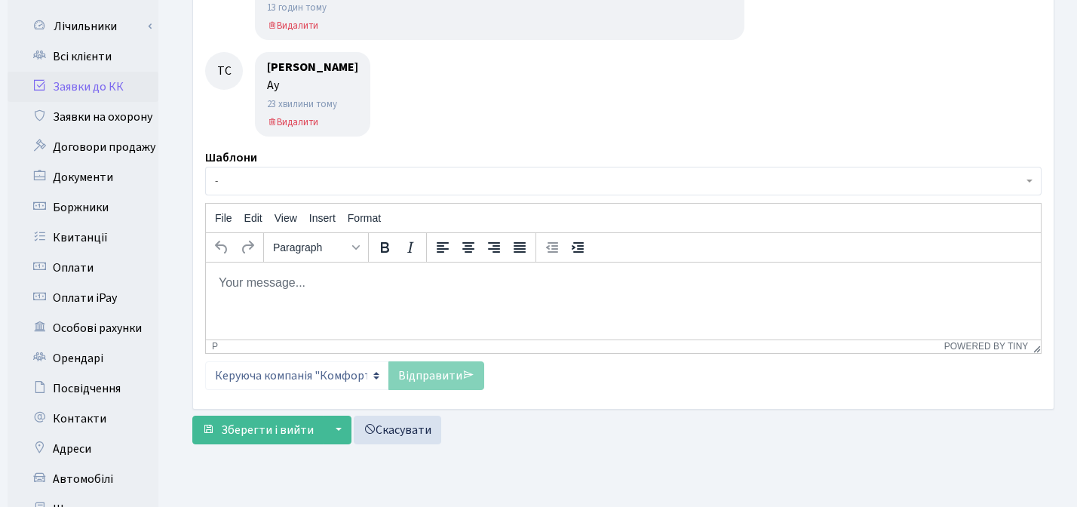
scroll to position [244, 0]
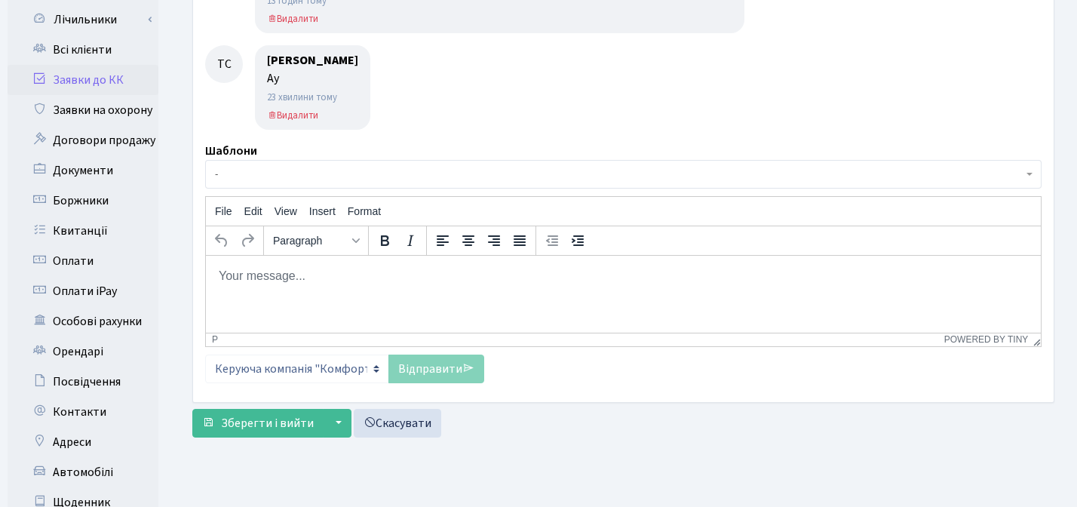
click at [448, 277] on p "Rich Text Area. Press ALT-0 for help." at bounding box center [623, 275] width 811 height 17
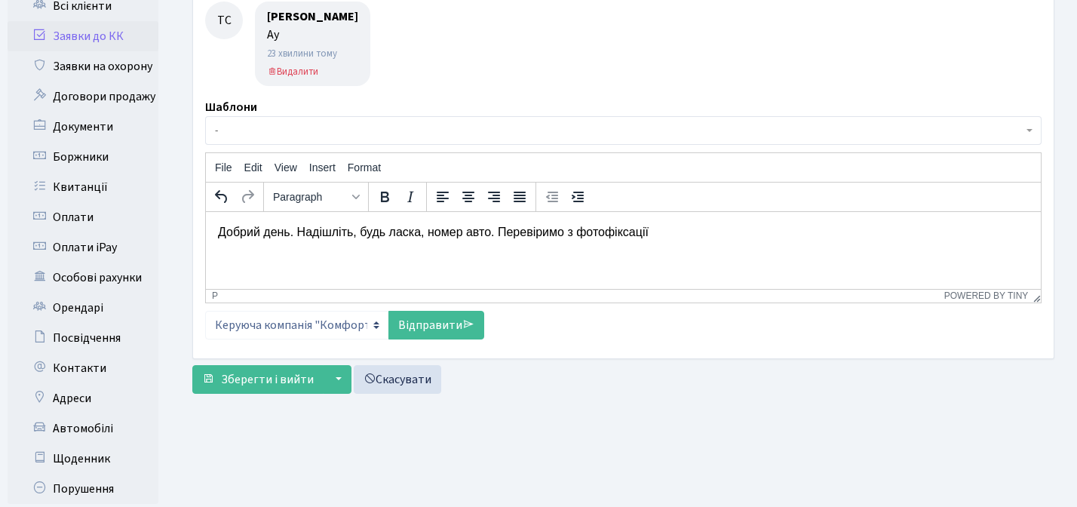
scroll to position [298, 0]
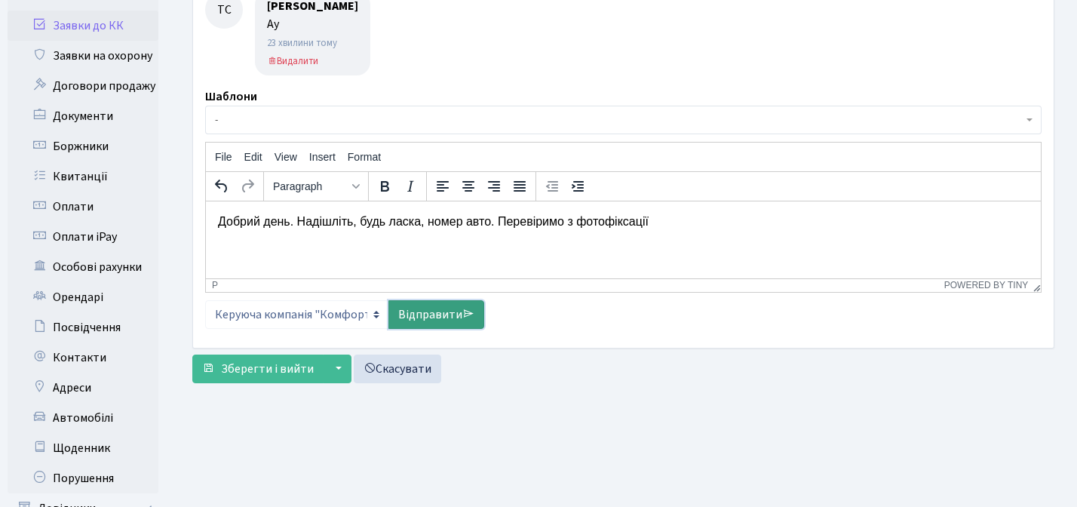
click at [428, 315] on link "Відправити" at bounding box center [437, 314] width 96 height 29
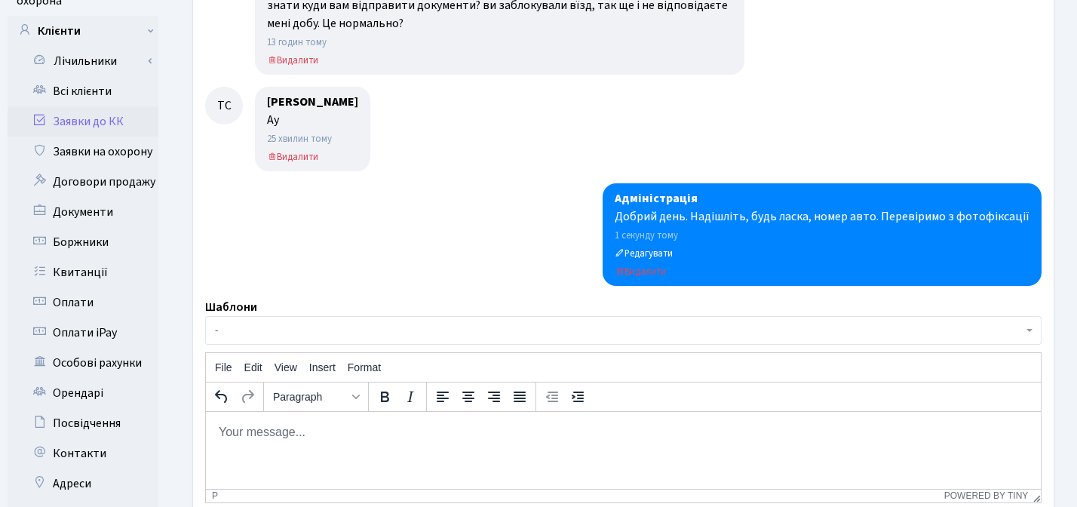
scroll to position [215, 0]
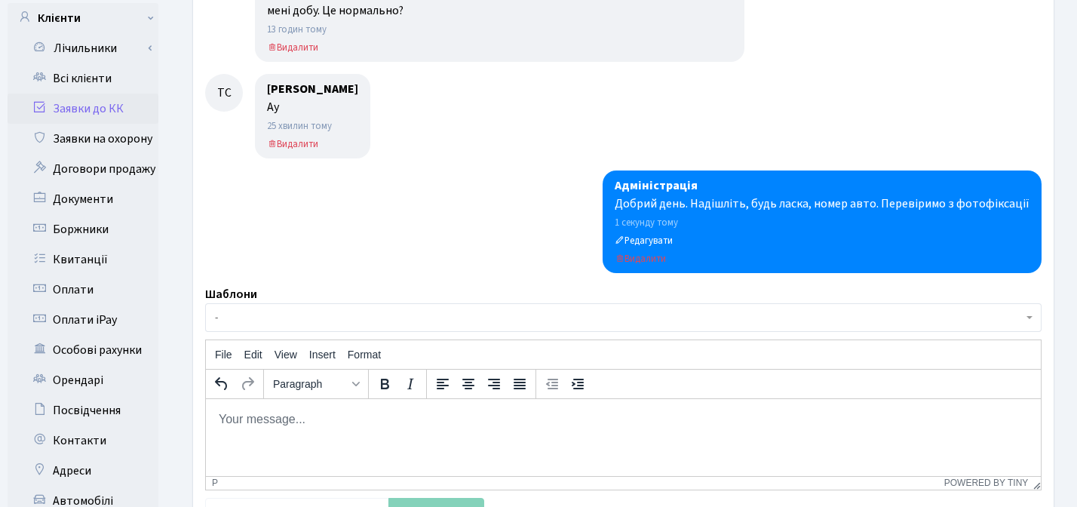
click at [346, 421] on p "Rich Text Area. Press ALT-0 for help." at bounding box center [623, 418] width 811 height 17
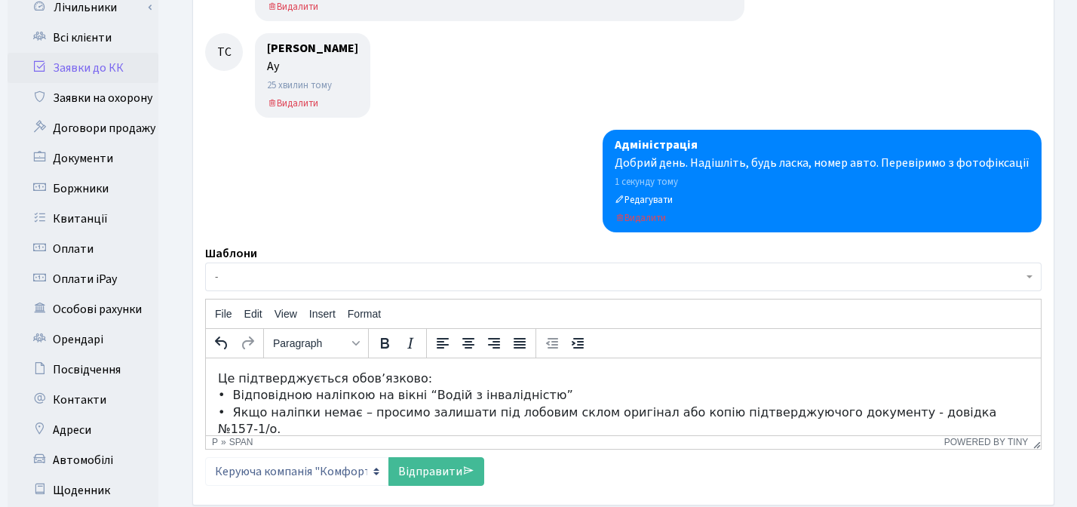
scroll to position [260, 0]
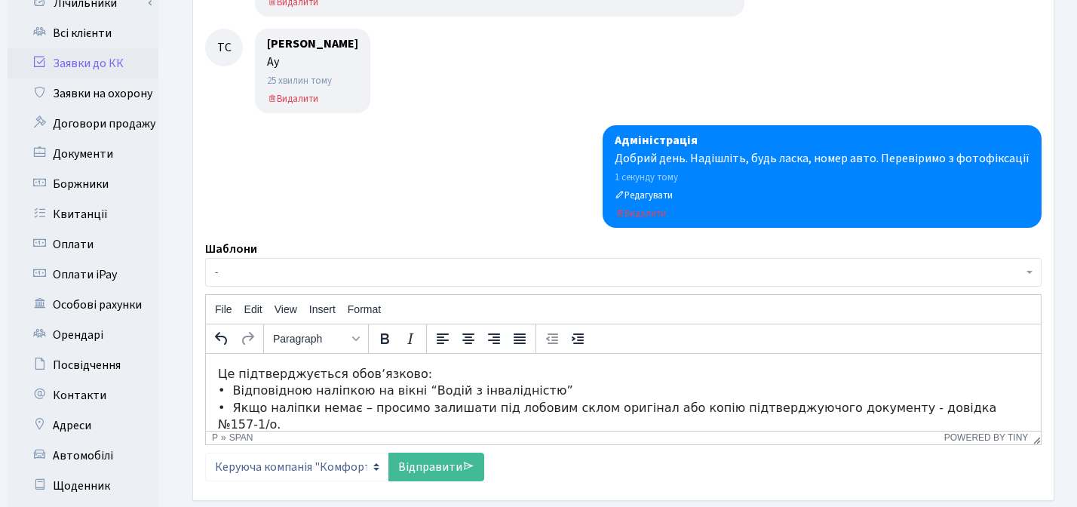
click at [214, 371] on html "Це підтверджується обовʼязково: •⁠ ⁠Відповідною наліпкою на вікні “Водій з інва…" at bounding box center [623, 399] width 835 height 92
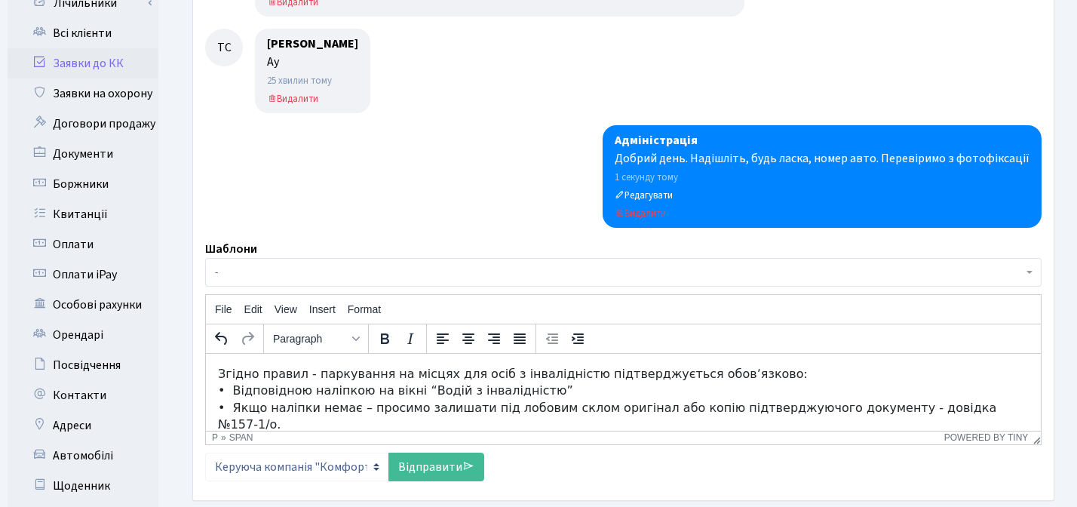
click at [297, 376] on span "Згідно правил - паркування на місцях для осіб з інвалідністю підтверджується об…" at bounding box center [513, 373] width 590 height 14
click at [303, 373] on span "Згідно правил комплексу - паркування на місцях для осіб з інвалідністю підтверд…" at bounding box center [549, 373] width 662 height 14
click at [674, 375] on span "Згідно правил - паркування на місцях для осіб з інвалідністю підтверджується об…" at bounding box center [515, 373] width 594 height 14
click at [436, 373] on span "Згідно правил - паркування на місцях для осіб з інвалідністю підтверджується об…" at bounding box center [515, 373] width 594 height 14
click at [216, 375] on html "Згідно правил - паркування на місцях для осіб з інвалідністю підтверджується об…" at bounding box center [623, 399] width 835 height 92
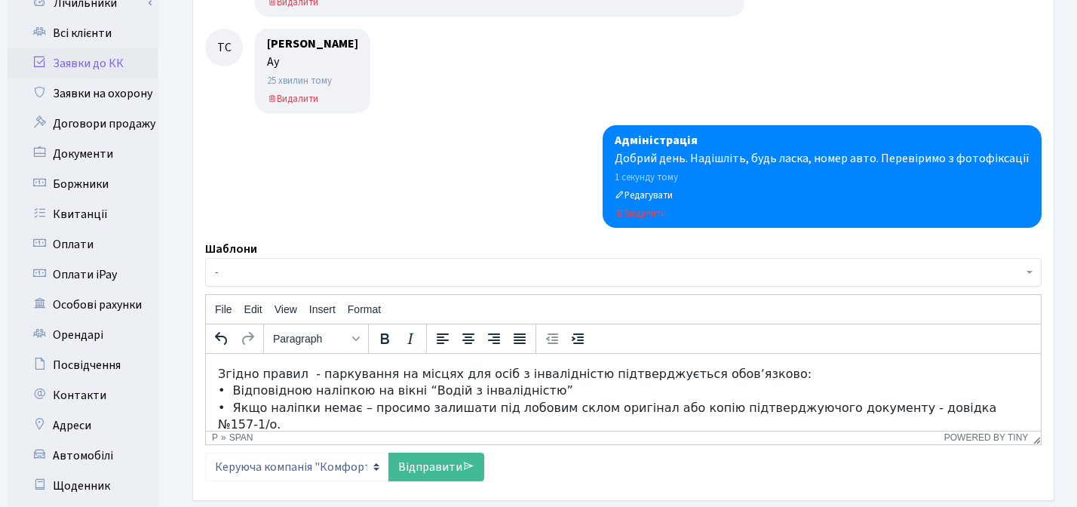
click at [319, 376] on span "Згідно правил - паркування на місцях для осіб з інвалідністю підтверджується об…" at bounding box center [515, 373] width 594 height 14
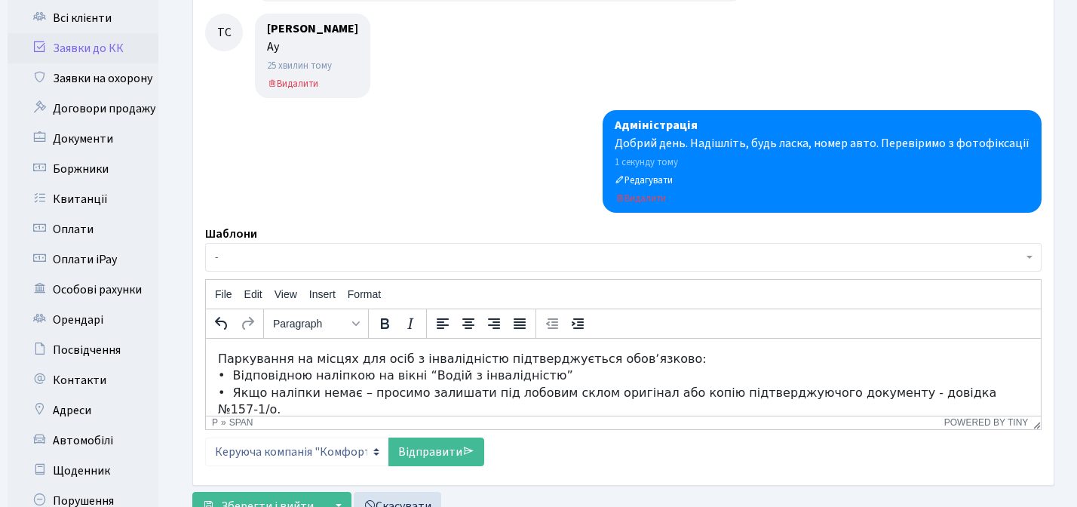
scroll to position [284, 0]
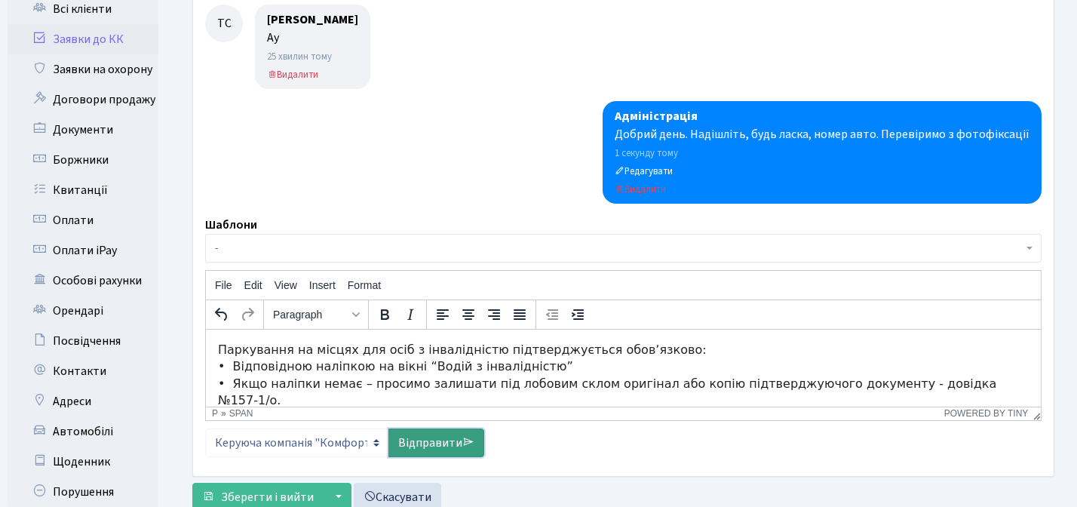
click at [426, 443] on link "Відправити" at bounding box center [437, 442] width 96 height 29
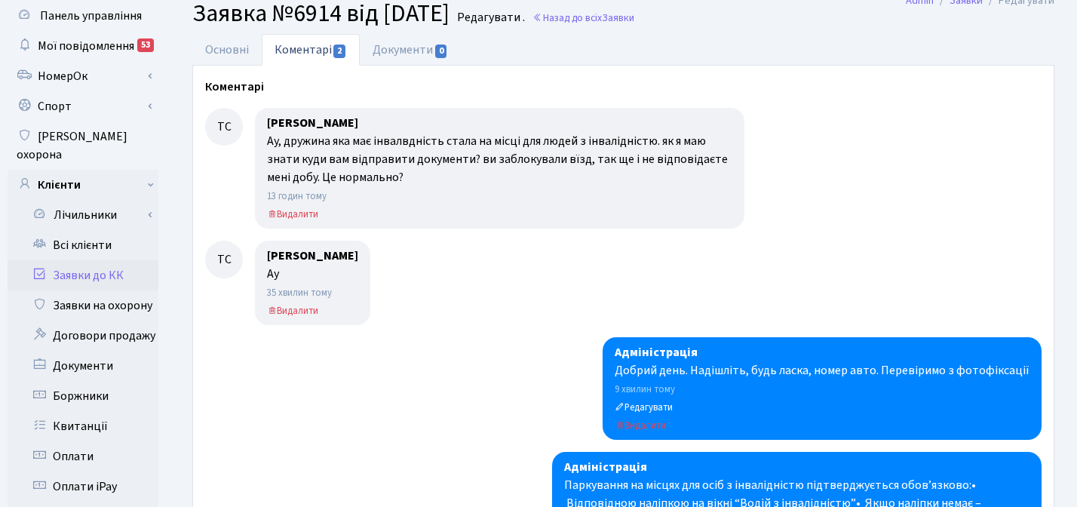
scroll to position [0, 0]
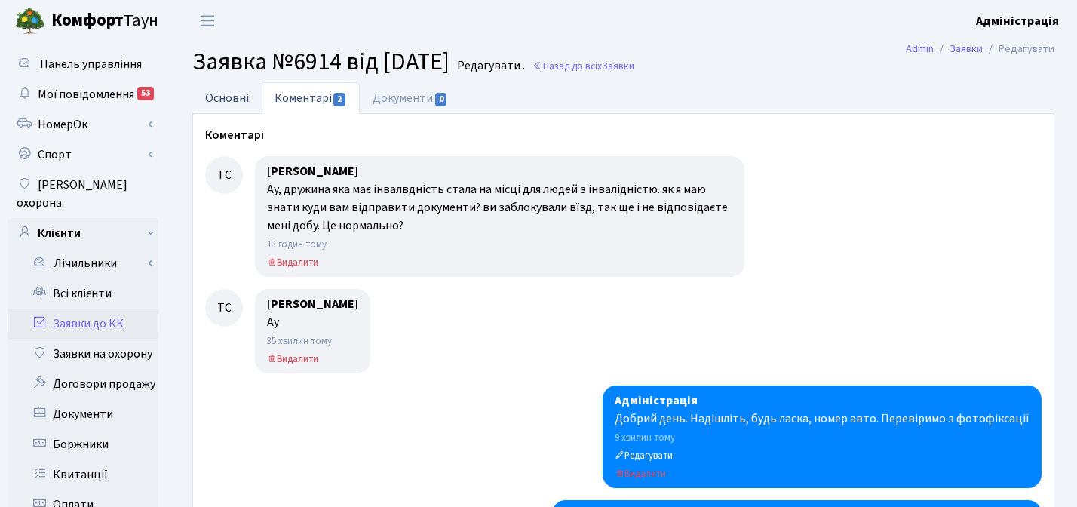
click at [225, 100] on link "Основні" at bounding box center [226, 97] width 69 height 31
